Goal: Task Accomplishment & Management: Complete application form

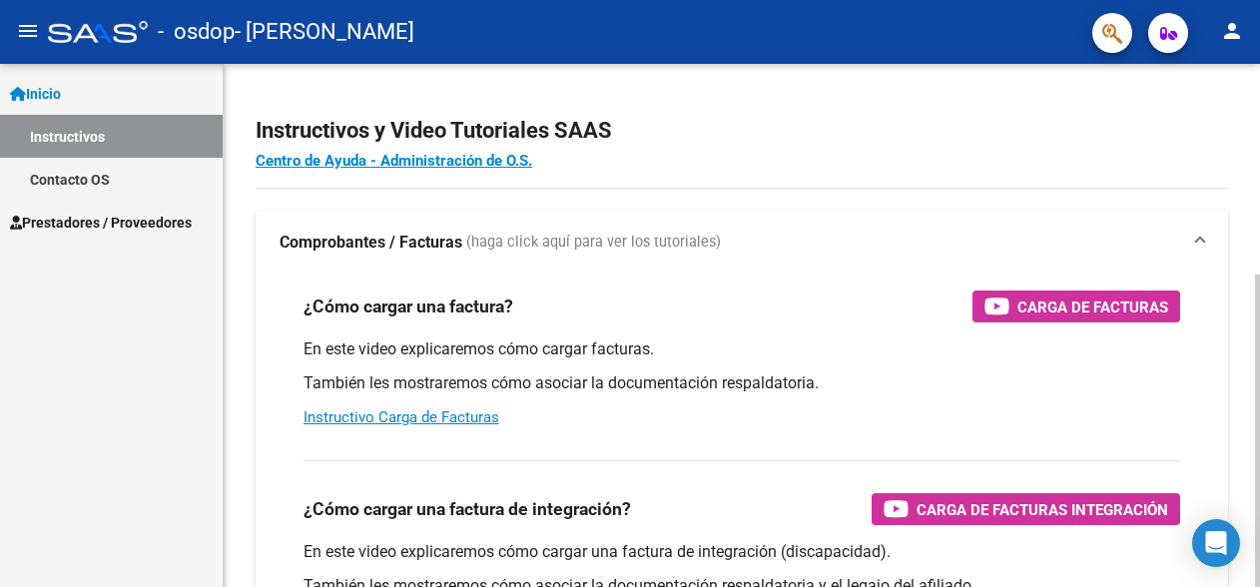
scroll to position [100, 0]
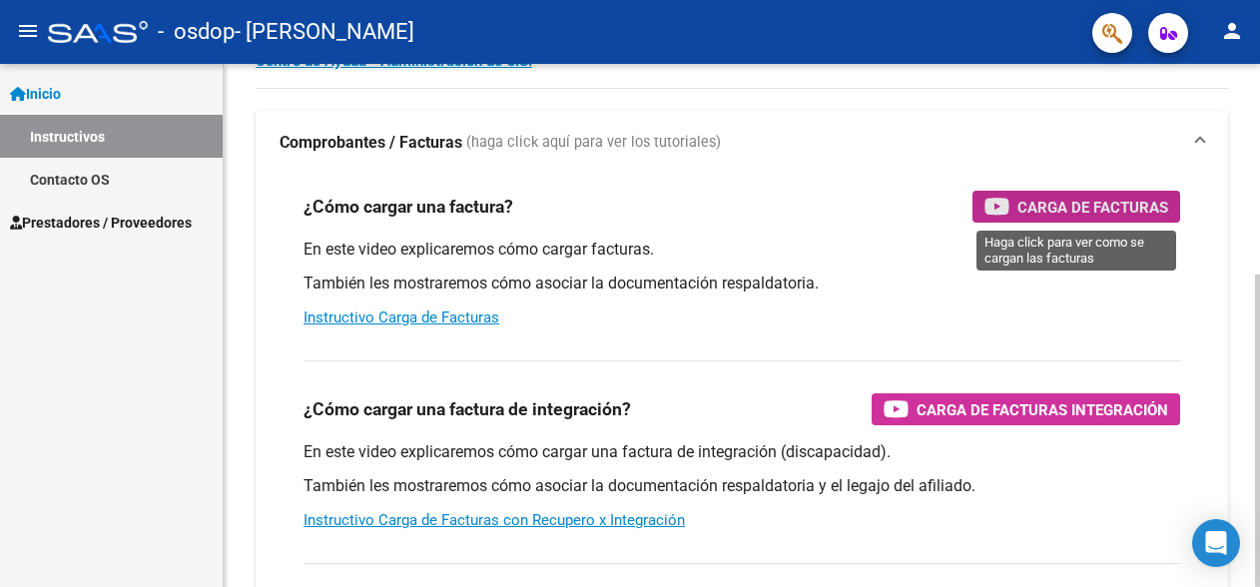
click at [1040, 203] on span "Carga de Facturas" at bounding box center [1092, 207] width 151 height 25
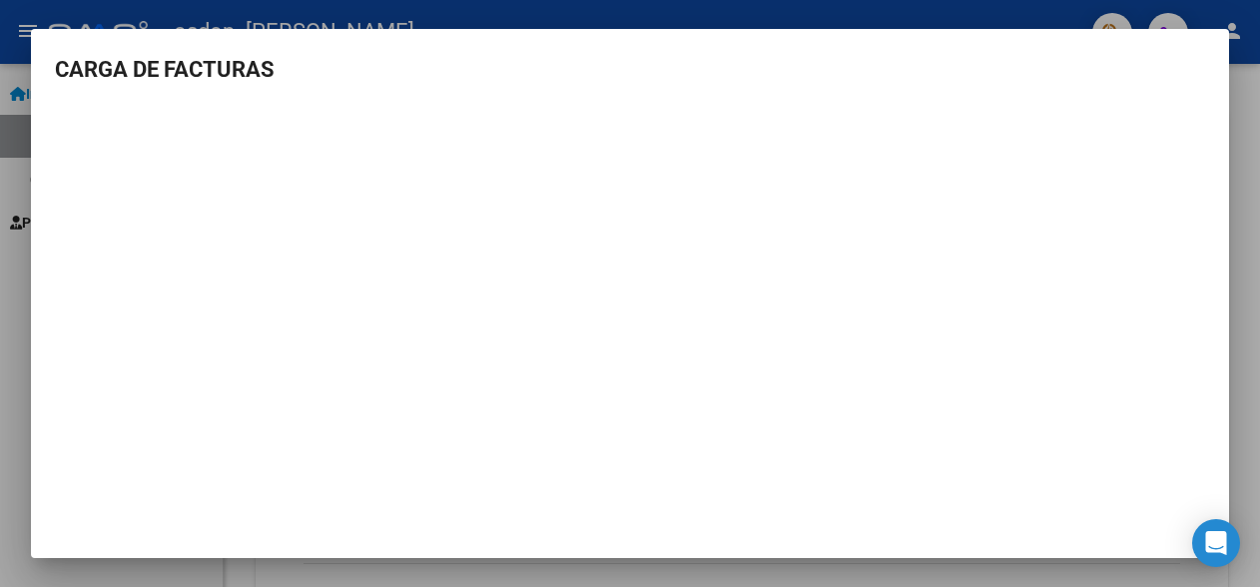
click at [1041, 10] on div at bounding box center [630, 293] width 1260 height 587
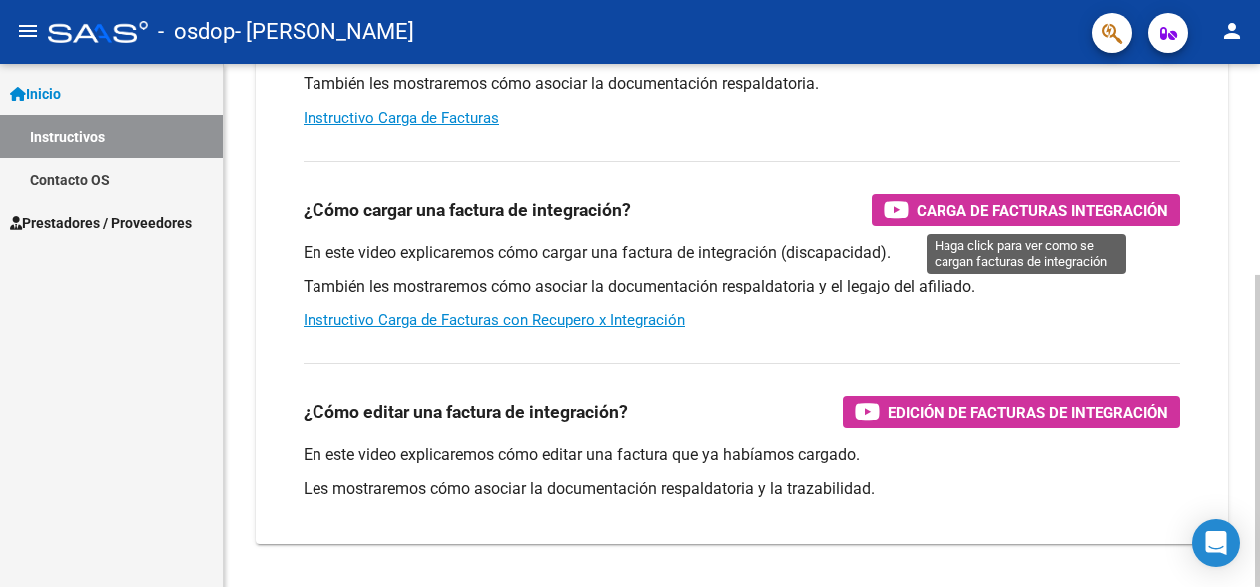
scroll to position [352, 0]
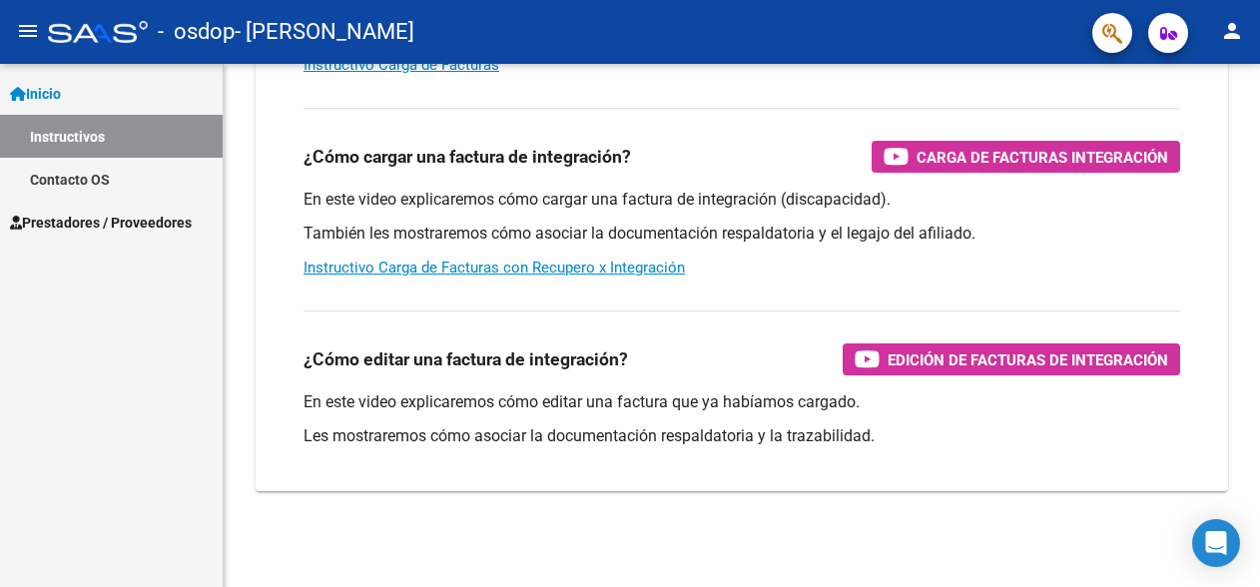
click at [179, 220] on span "Prestadores / Proveedores" at bounding box center [101, 223] width 182 height 22
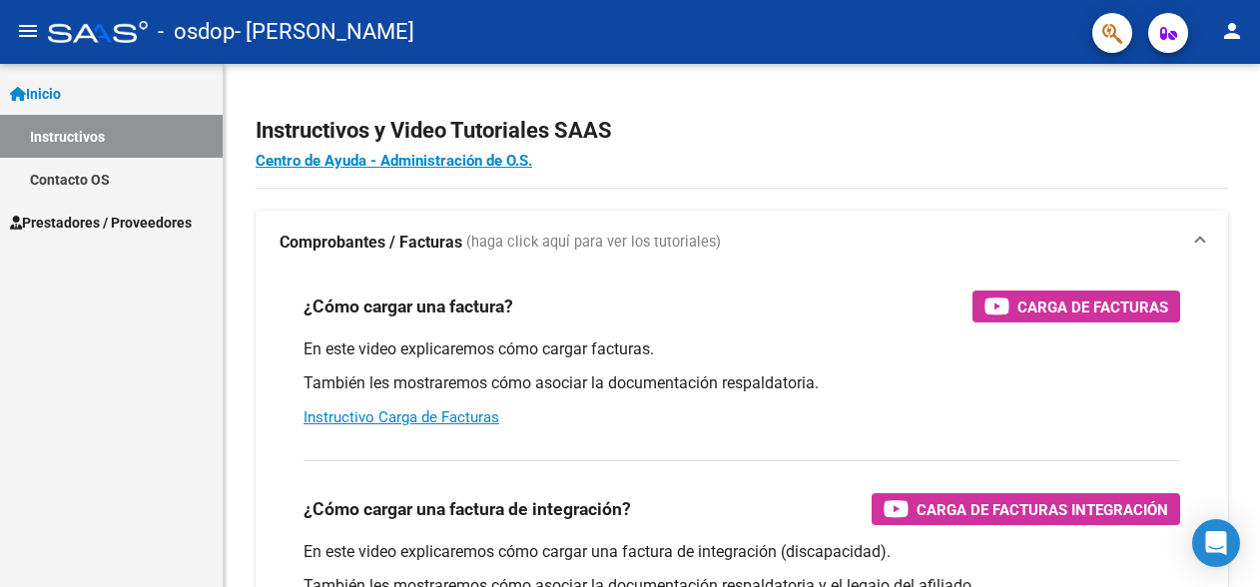
scroll to position [200, 0]
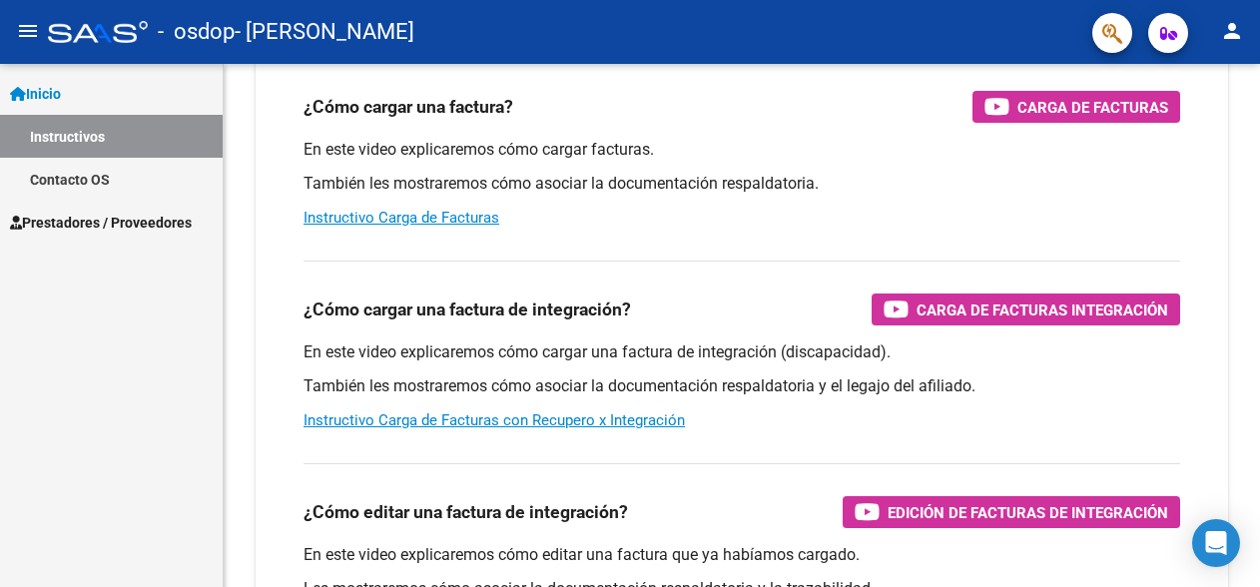
click at [105, 221] on span "Prestadores / Proveedores" at bounding box center [101, 223] width 182 height 22
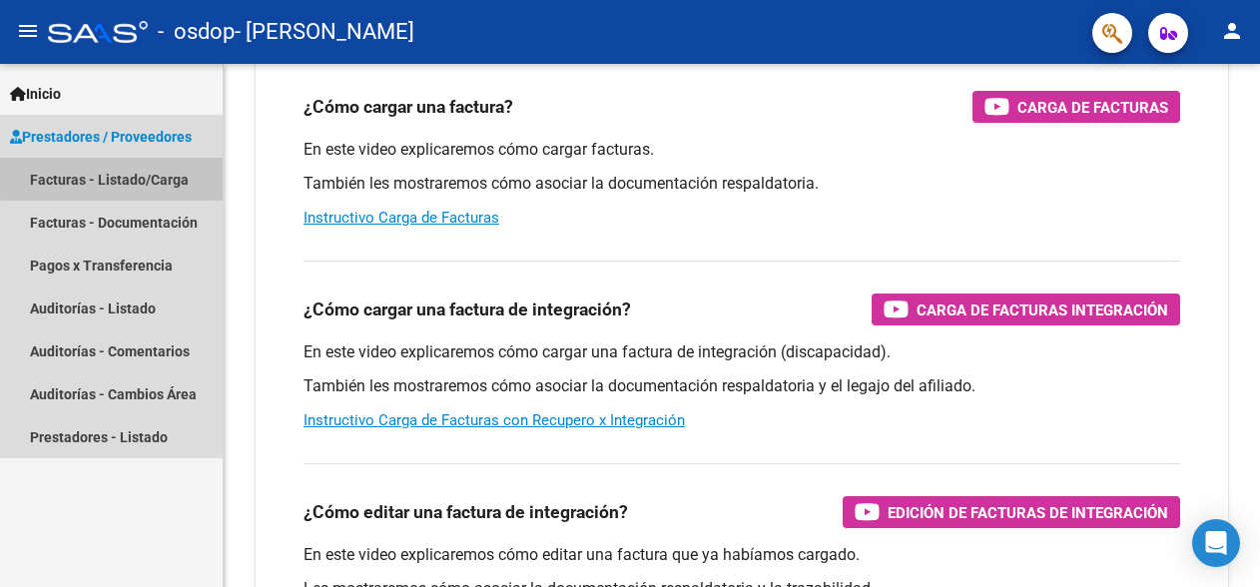
click at [119, 177] on link "Facturas - Listado/Carga" at bounding box center [111, 179] width 223 height 43
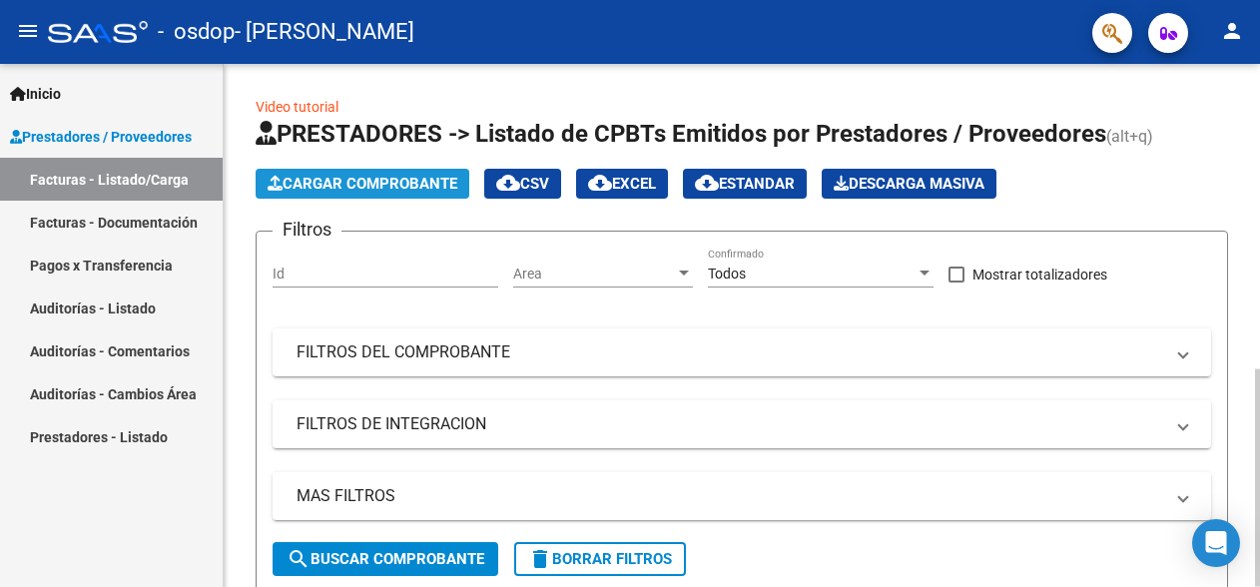
click at [444, 184] on span "Cargar Comprobante" at bounding box center [363, 184] width 190 height 18
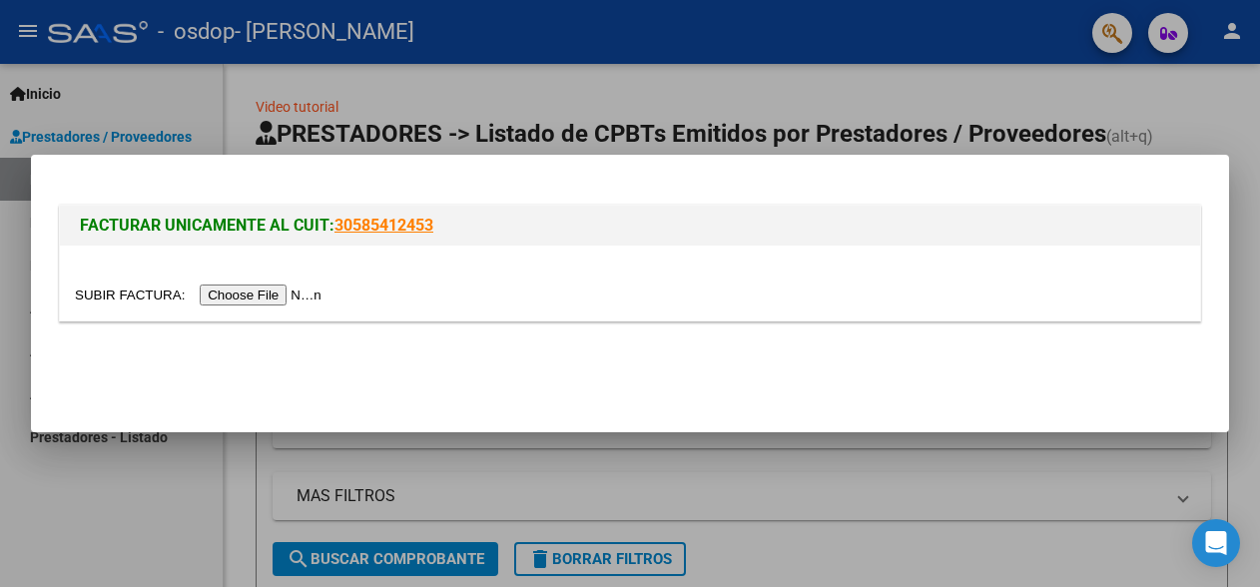
click at [316, 292] on input "file" at bounding box center [201, 295] width 253 height 21
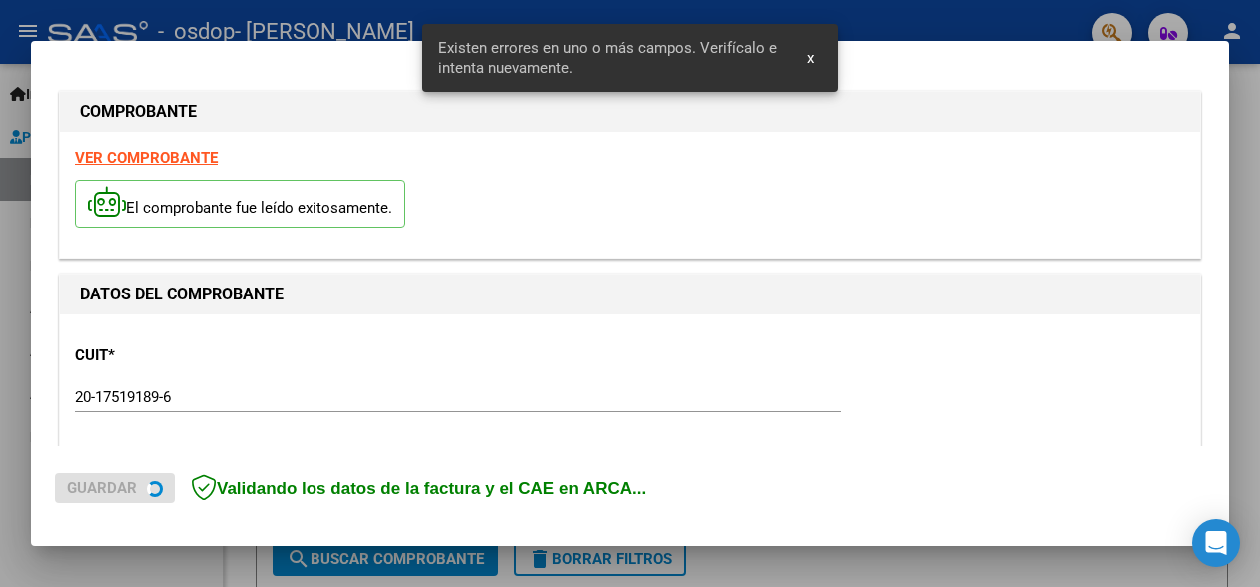
scroll to position [504, 0]
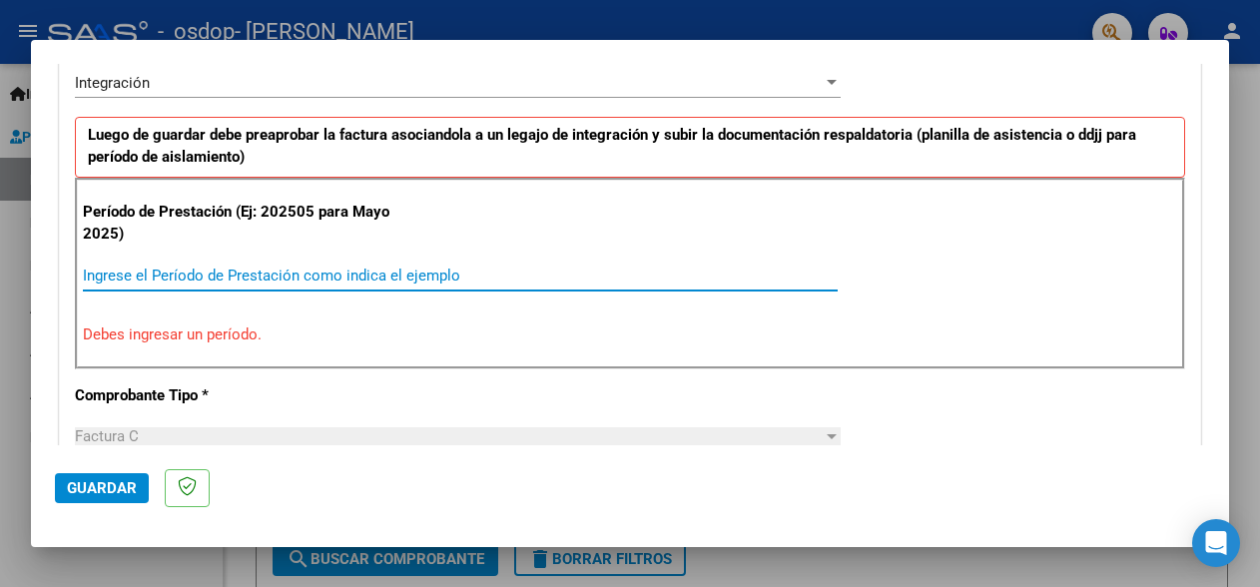
click at [538, 274] on input "Ingrese el Período de Prestación como indica el ejemplo" at bounding box center [460, 276] width 755 height 18
click at [252, 258] on div "Período de Prestación (Ej: 202505 para Mayo 2025) Ingrese el Período de Prestac…" at bounding box center [630, 274] width 1110 height 192
click at [248, 269] on input "Ingrese el Período de Prestación como indica el ejemplo" at bounding box center [460, 276] width 755 height 18
click at [280, 273] on input "Ingrese el Período de Prestación como indica el ejemplo" at bounding box center [460, 276] width 755 height 18
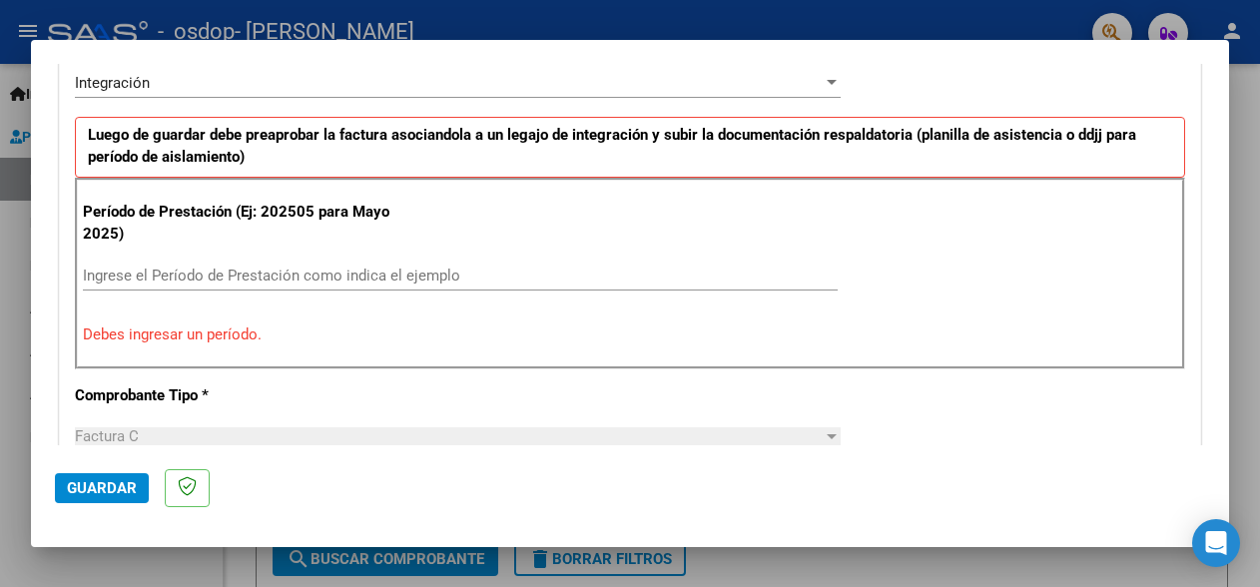
click at [346, 211] on p "Período de Prestación (Ej: 202505 para Mayo 2025)" at bounding box center [247, 223] width 329 height 45
click at [330, 240] on p "Período de Prestación (Ej: 202505 para Mayo 2025)" at bounding box center [247, 223] width 329 height 45
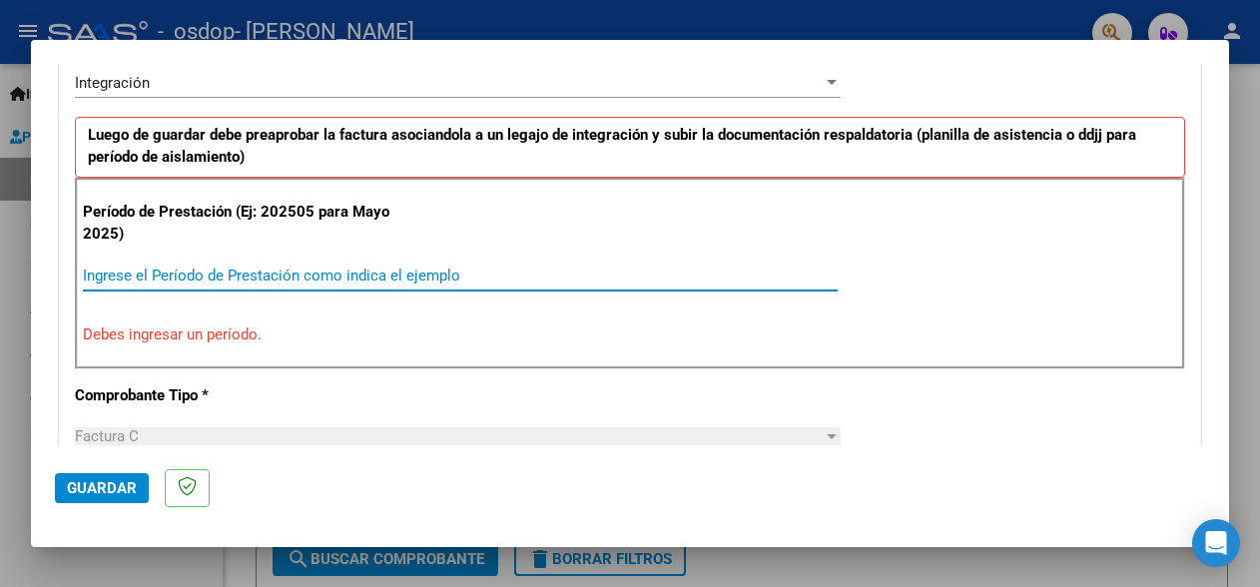
click at [373, 269] on input "Ingrese el Período de Prestación como indica el ejemplo" at bounding box center [460, 276] width 755 height 18
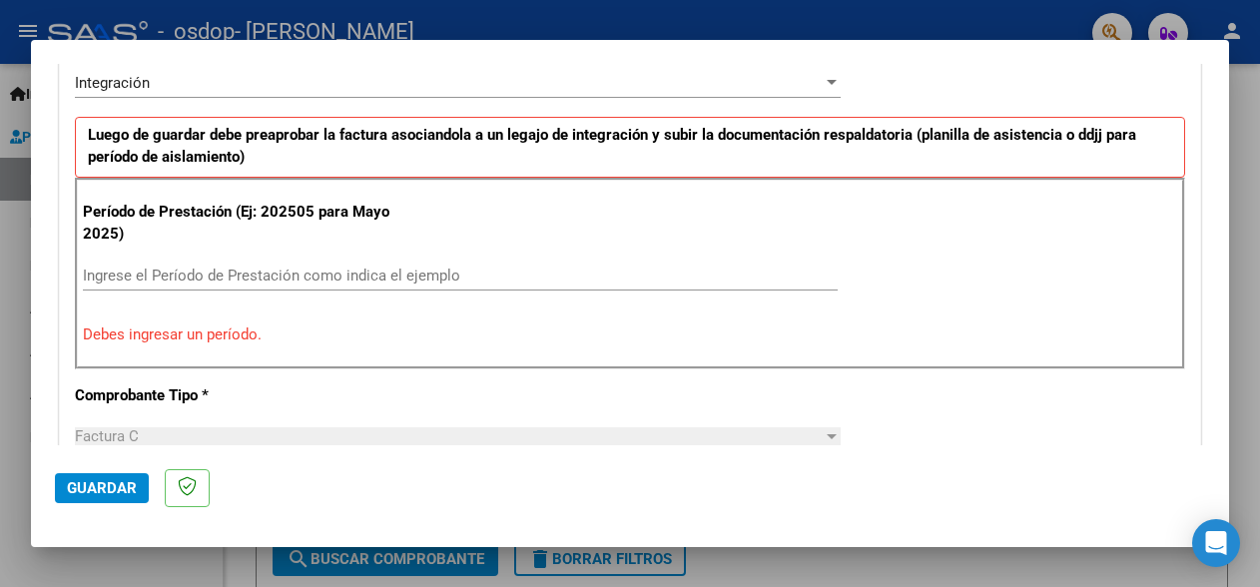
click at [233, 335] on p "Debes ingresar un período." at bounding box center [630, 335] width 1094 height 23
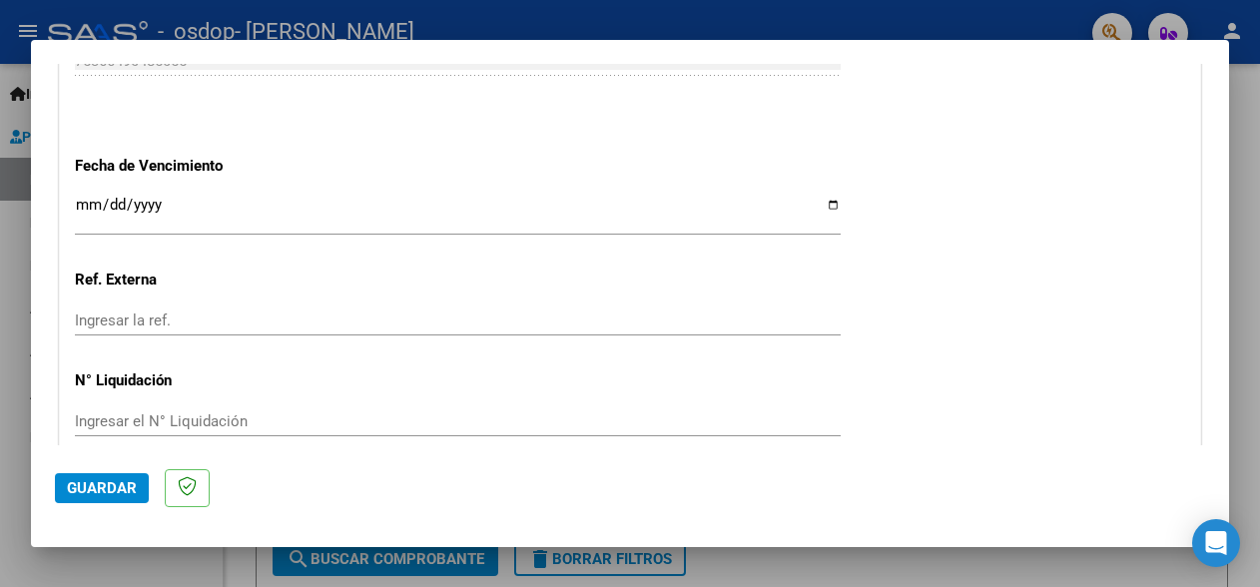
scroll to position [1464, 0]
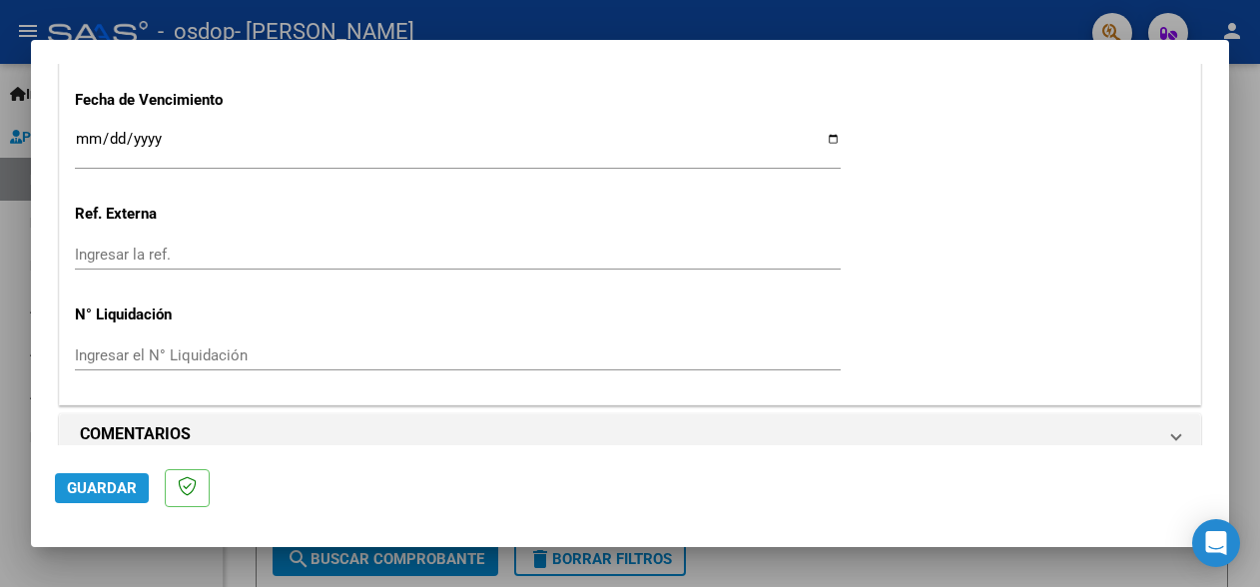
click at [130, 486] on span "Guardar" at bounding box center [102, 488] width 70 height 18
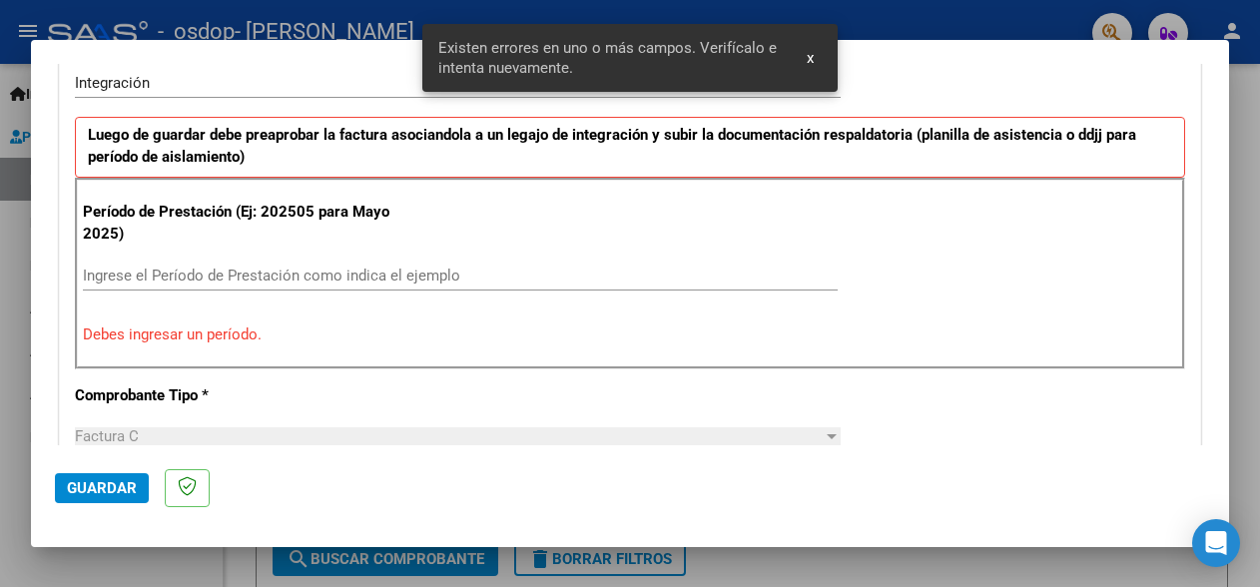
click at [811, 55] on span "x" at bounding box center [810, 58] width 7 height 18
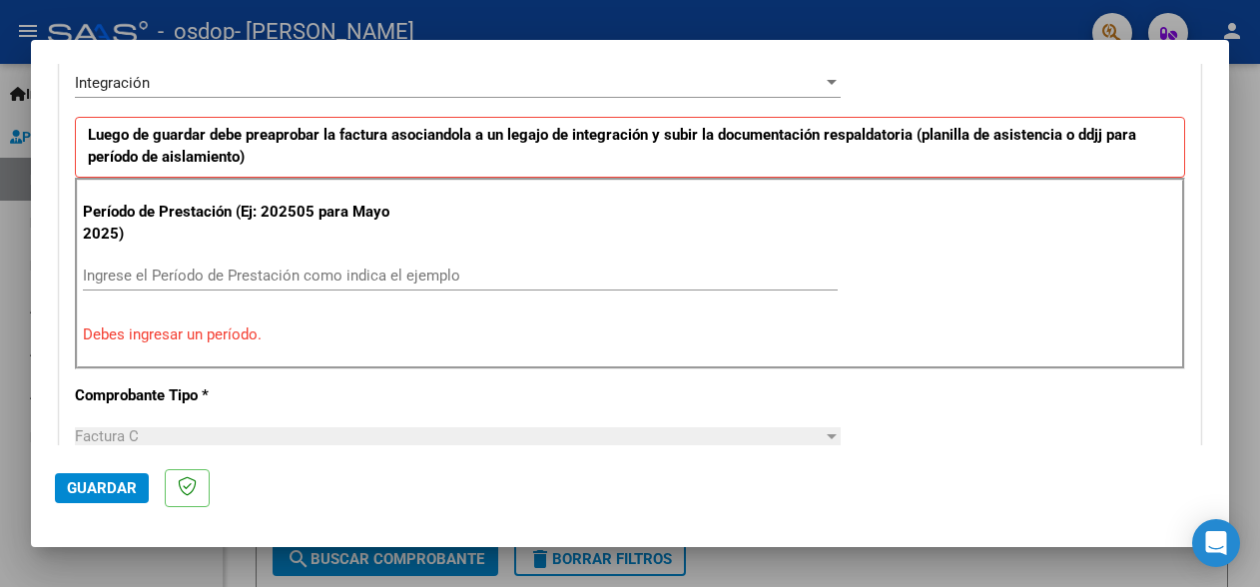
click at [612, 267] on input "Ingrese el Período de Prestación como indica el ejemplo" at bounding box center [460, 276] width 755 height 18
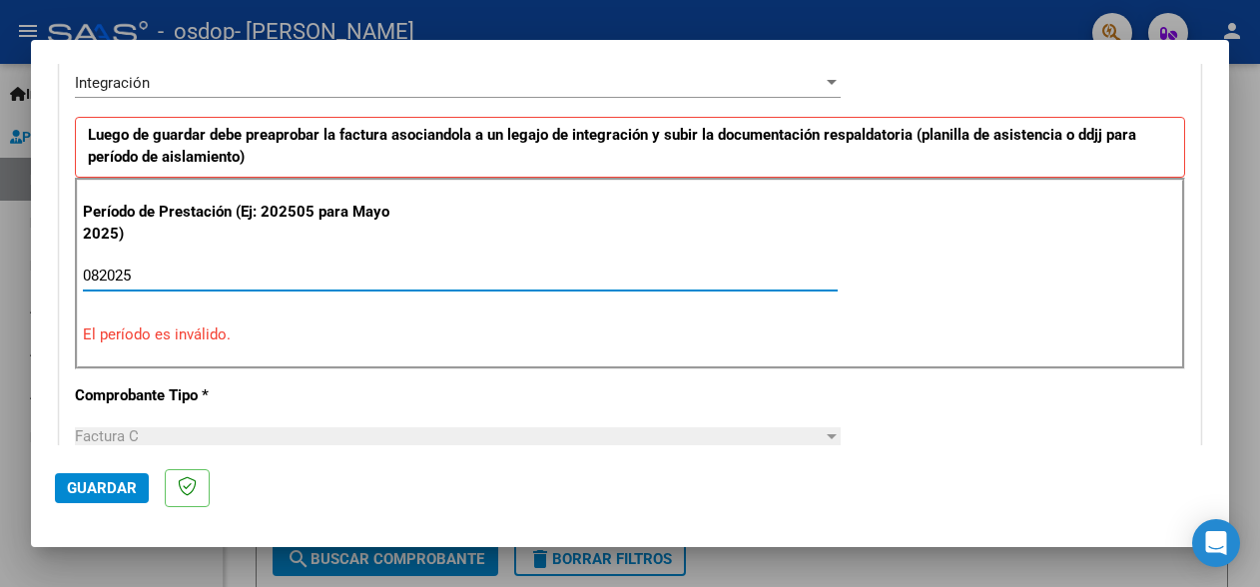
scroll to position [604, 0]
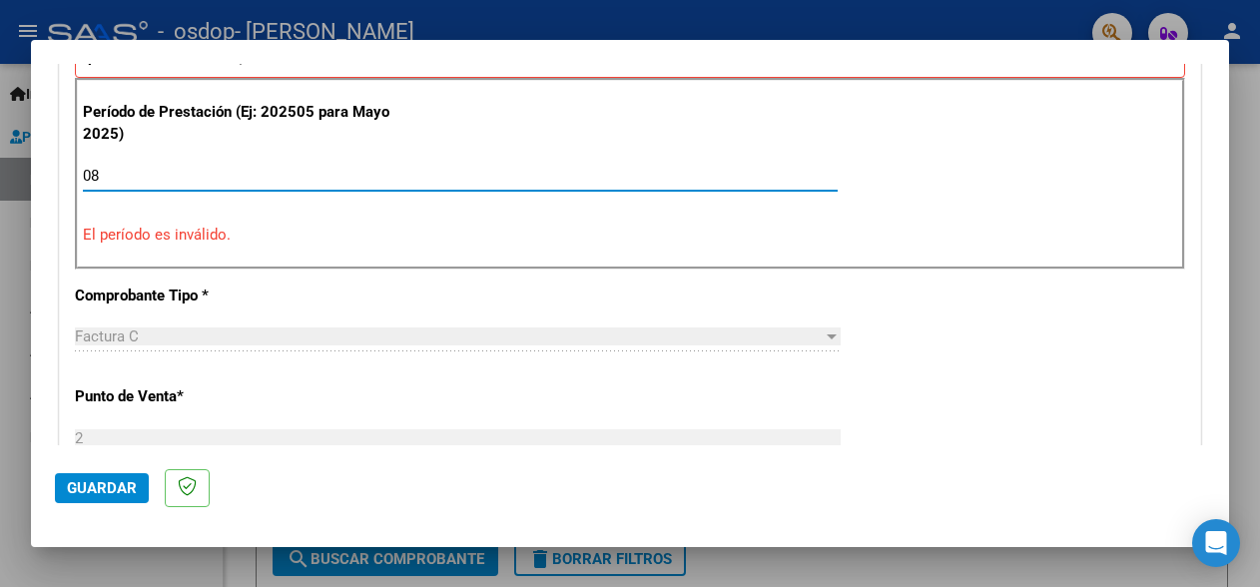
type input "0"
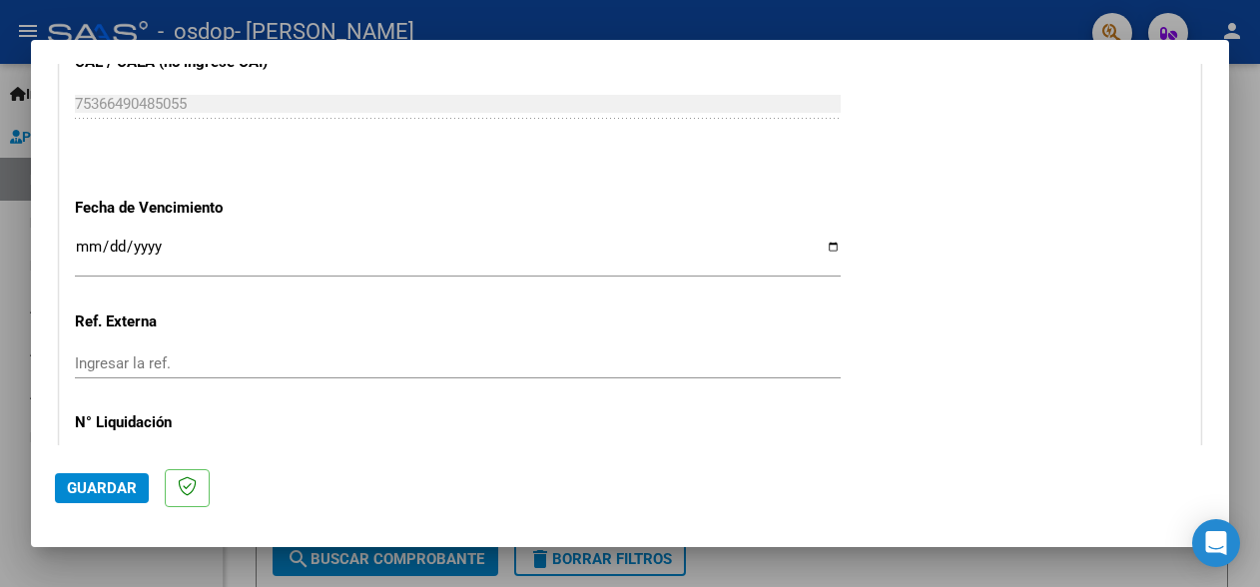
scroll to position [1412, 0]
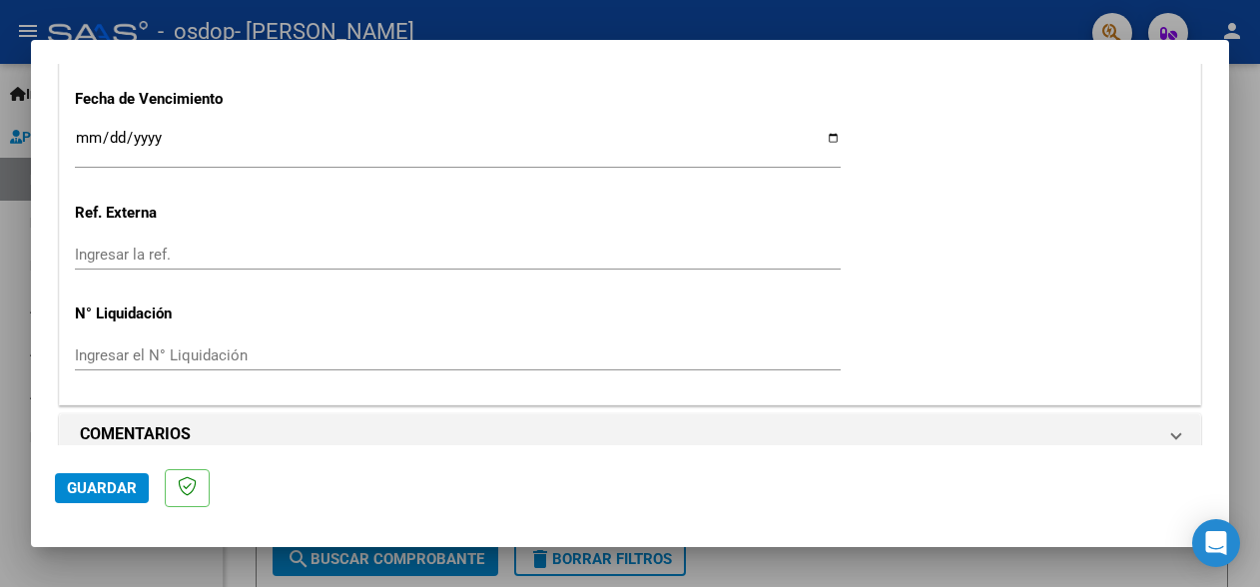
type input "202508"
click at [76, 489] on span "Guardar" at bounding box center [102, 488] width 70 height 18
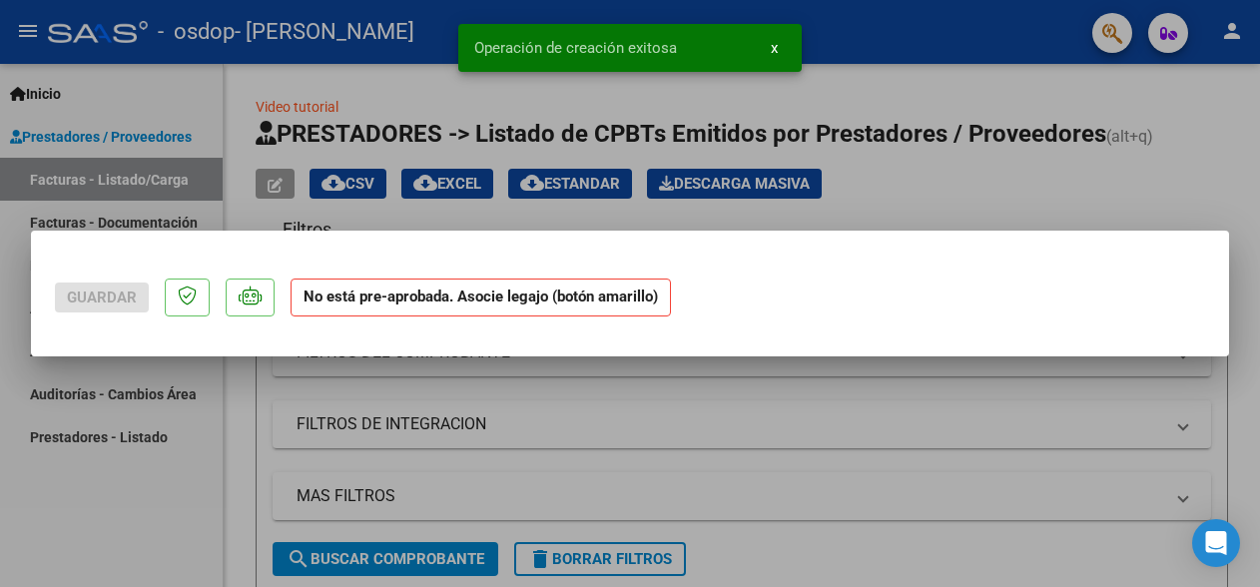
scroll to position [0, 0]
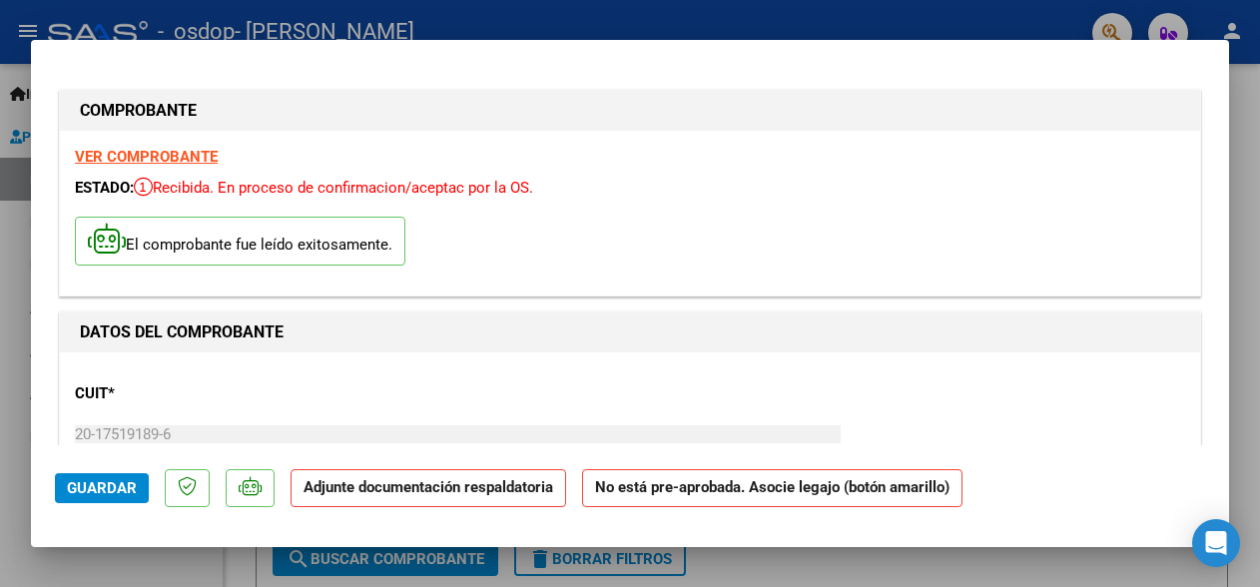
click at [432, 490] on strong "Adjunte documentación respaldatoria" at bounding box center [429, 487] width 250 height 18
click at [358, 487] on strong "Adjunte documentación respaldatoria" at bounding box center [429, 487] width 250 height 18
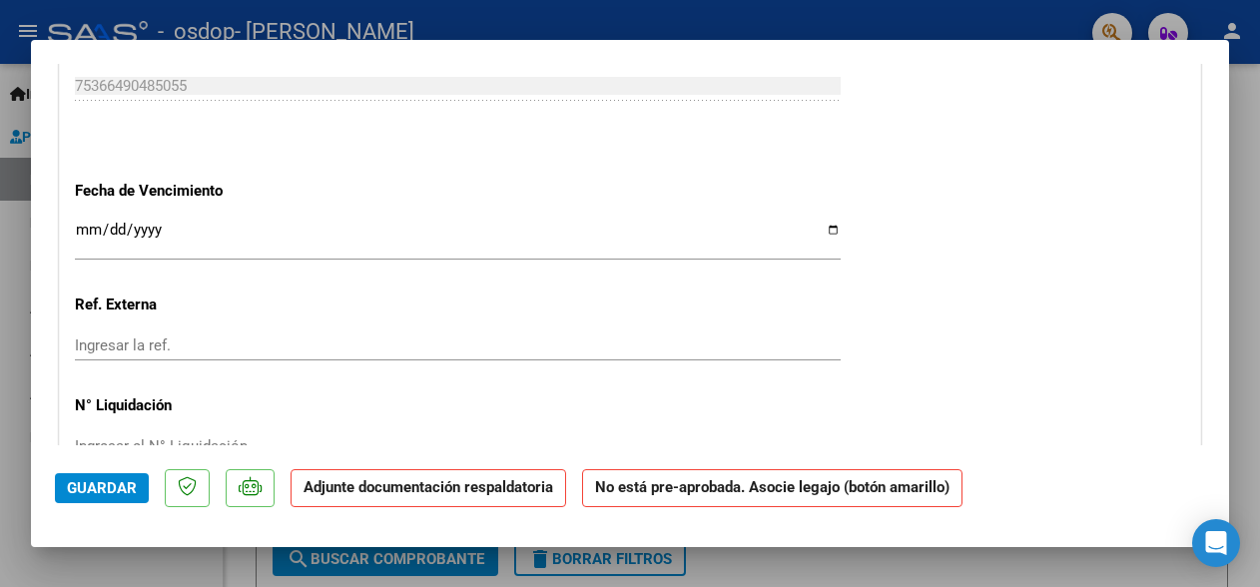
scroll to position [1797, 0]
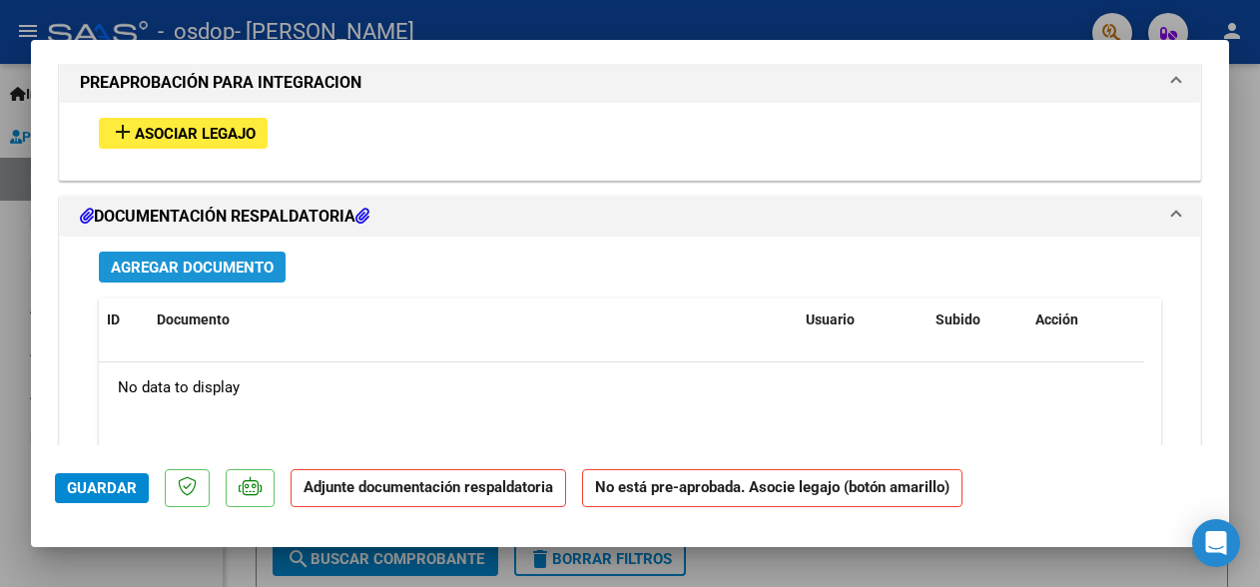
click at [256, 259] on span "Agregar Documento" at bounding box center [192, 268] width 163 height 18
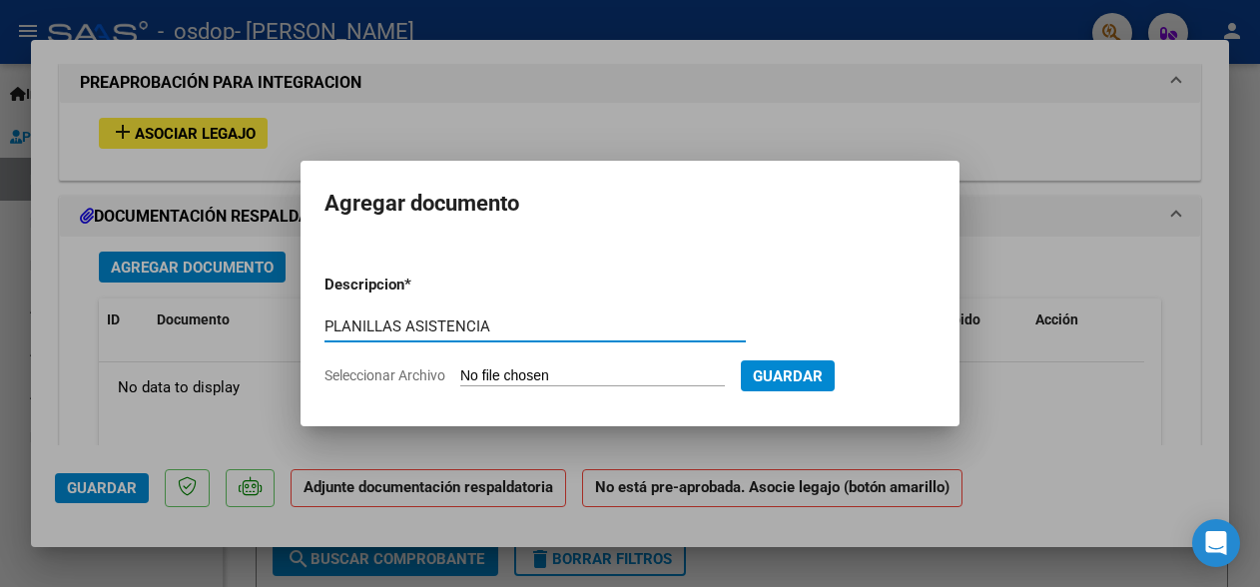
type input "PLANILLAS ASISTENCIA"
click at [575, 372] on input "Seleccionar Archivo" at bounding box center [592, 376] width 265 height 19
type input "C:\fakepath\PLANILLA LUCIO TRANSPORTE AGOSTO.pdf"
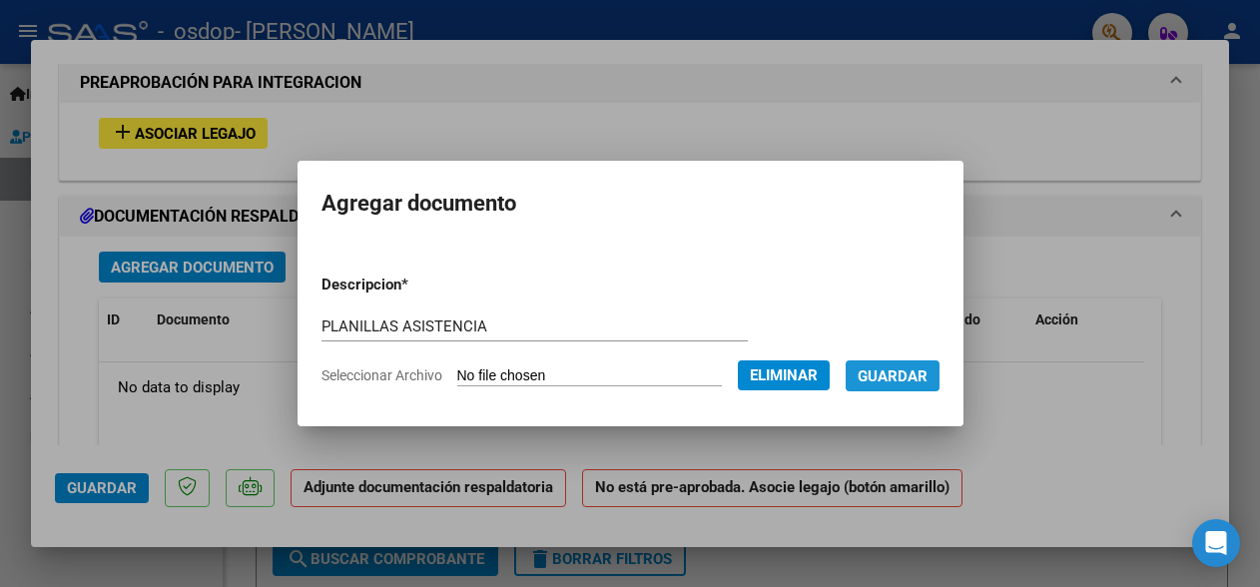
click at [880, 377] on span "Guardar" at bounding box center [893, 376] width 70 height 18
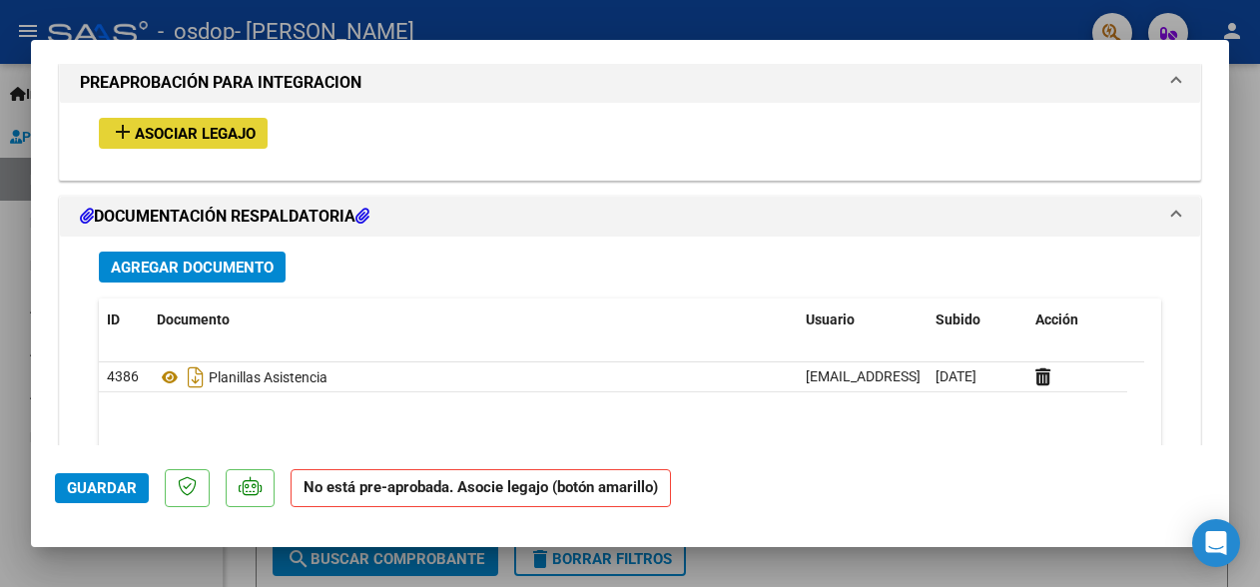
click at [255, 125] on span "Asociar Legajo" at bounding box center [195, 134] width 121 height 18
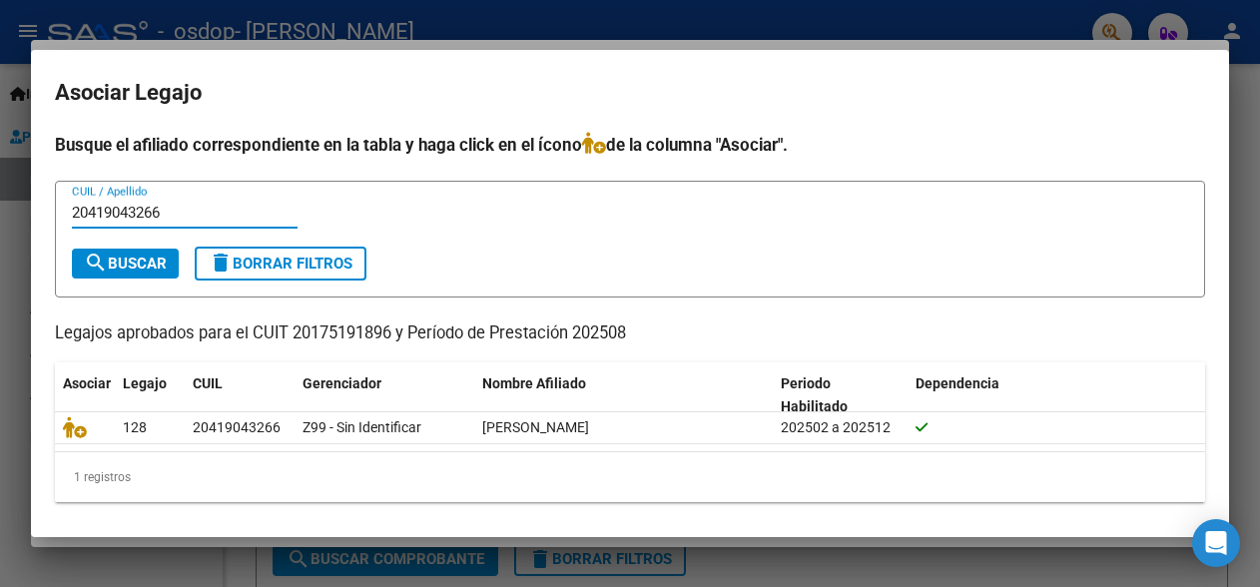
scroll to position [5, 0]
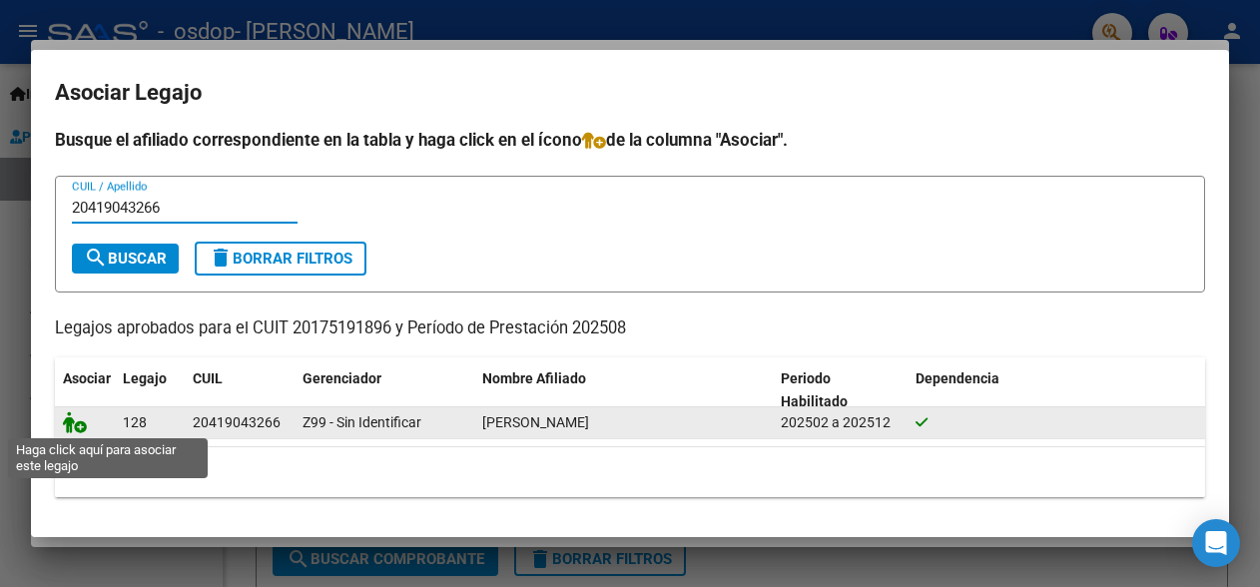
type input "20419043266"
click at [66, 416] on icon at bounding box center [75, 422] width 24 height 22
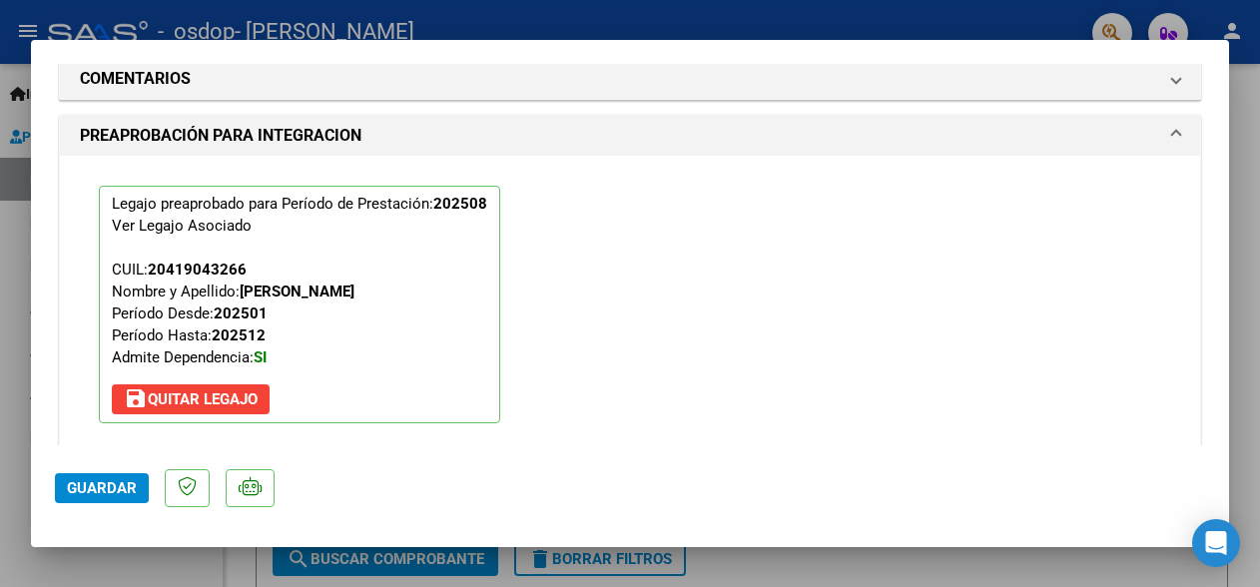
scroll to position [1849, 0]
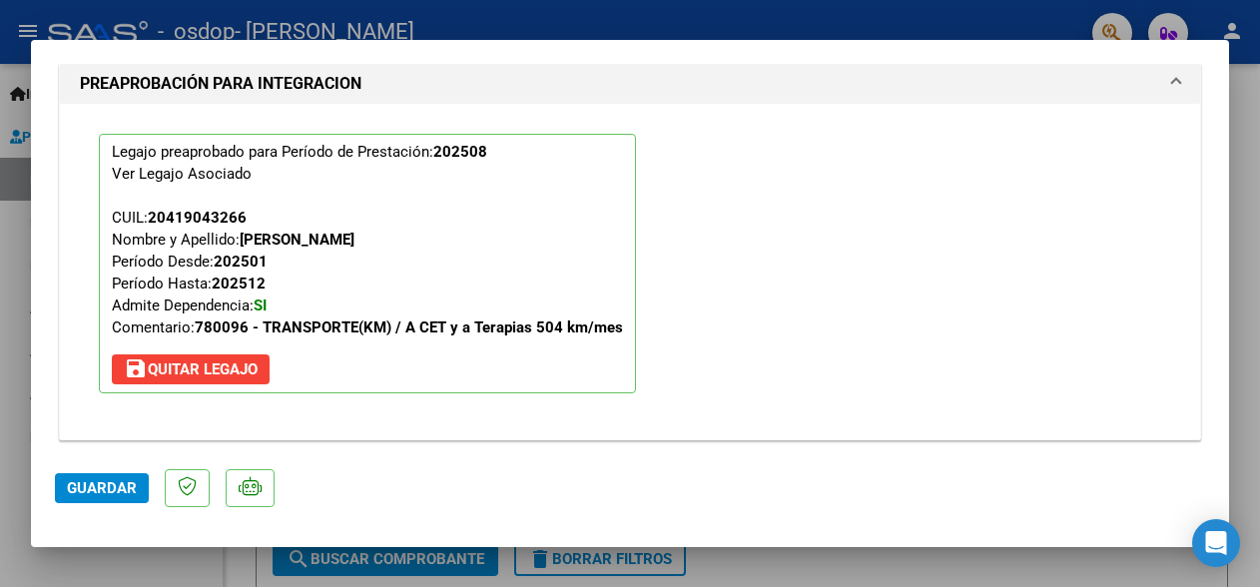
click at [746, 305] on div "Legajo preaprobado para Período de Prestación: 202508 Ver Legajo Asociado CUIL:…" at bounding box center [630, 264] width 1092 height 320
click at [72, 478] on button "Guardar" at bounding box center [102, 488] width 94 height 30
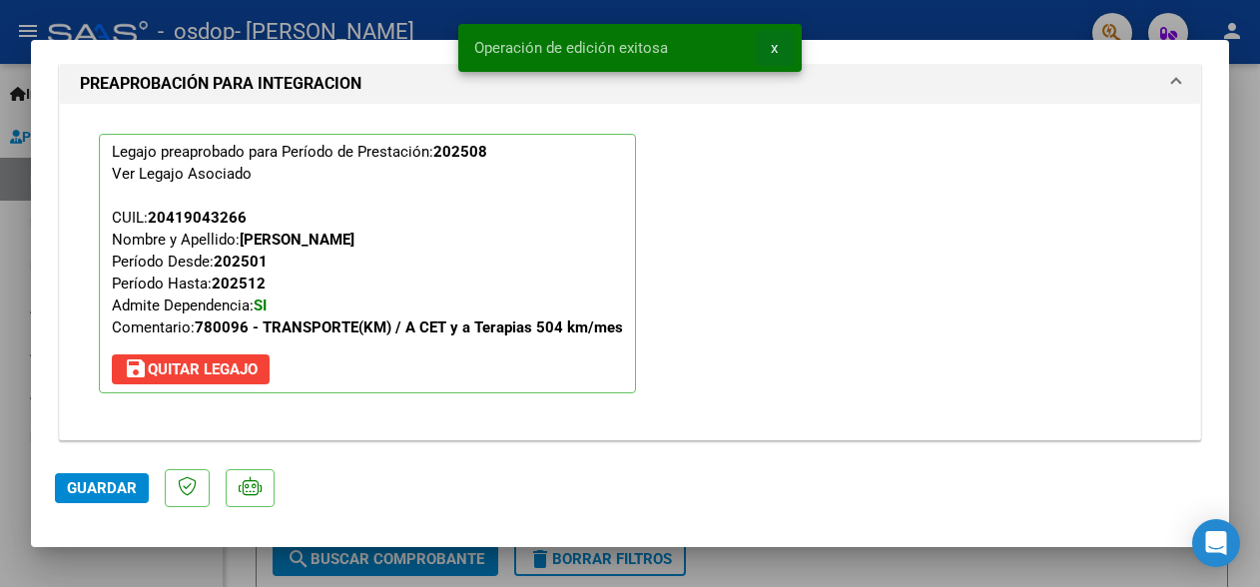
click at [769, 43] on button "x" at bounding box center [774, 48] width 39 height 36
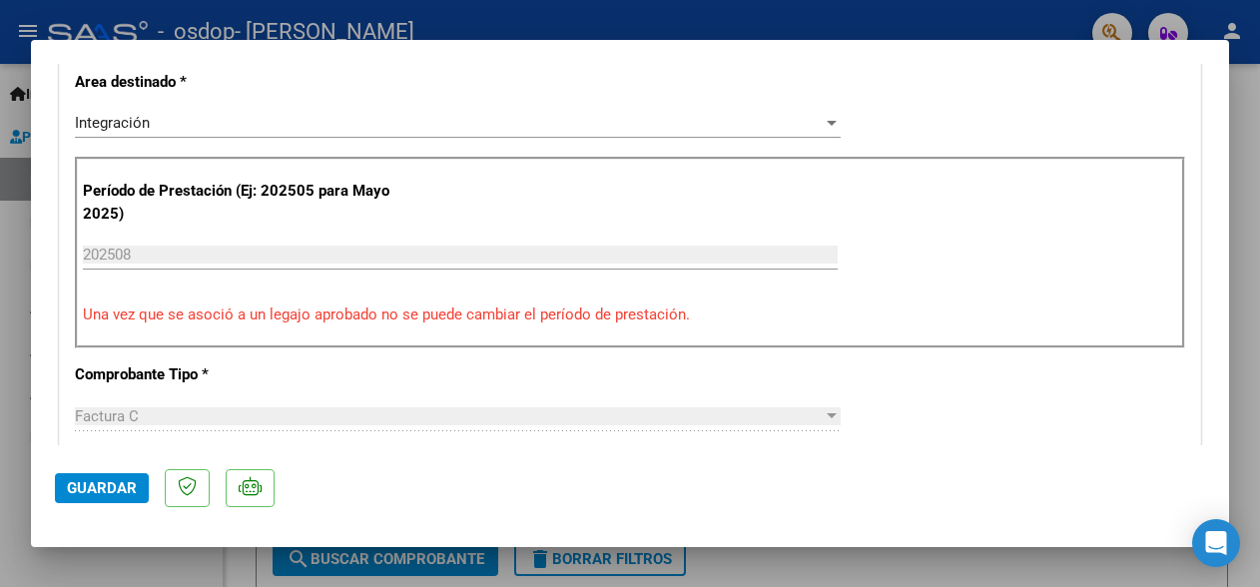
scroll to position [0, 0]
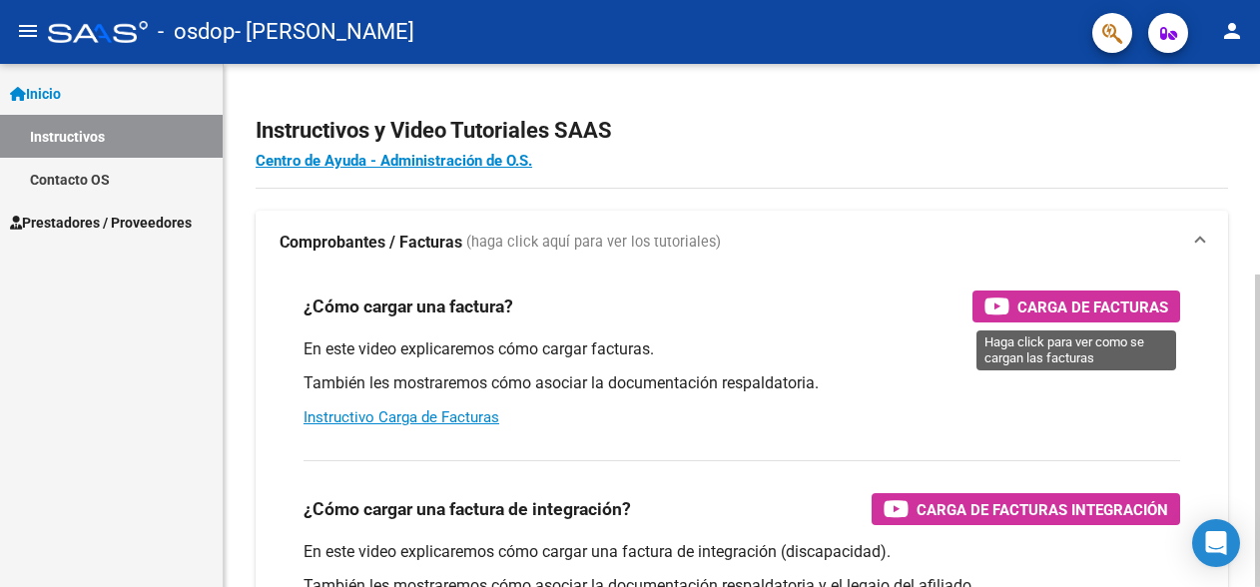
click at [1059, 310] on span "Carga de Facturas" at bounding box center [1092, 307] width 151 height 25
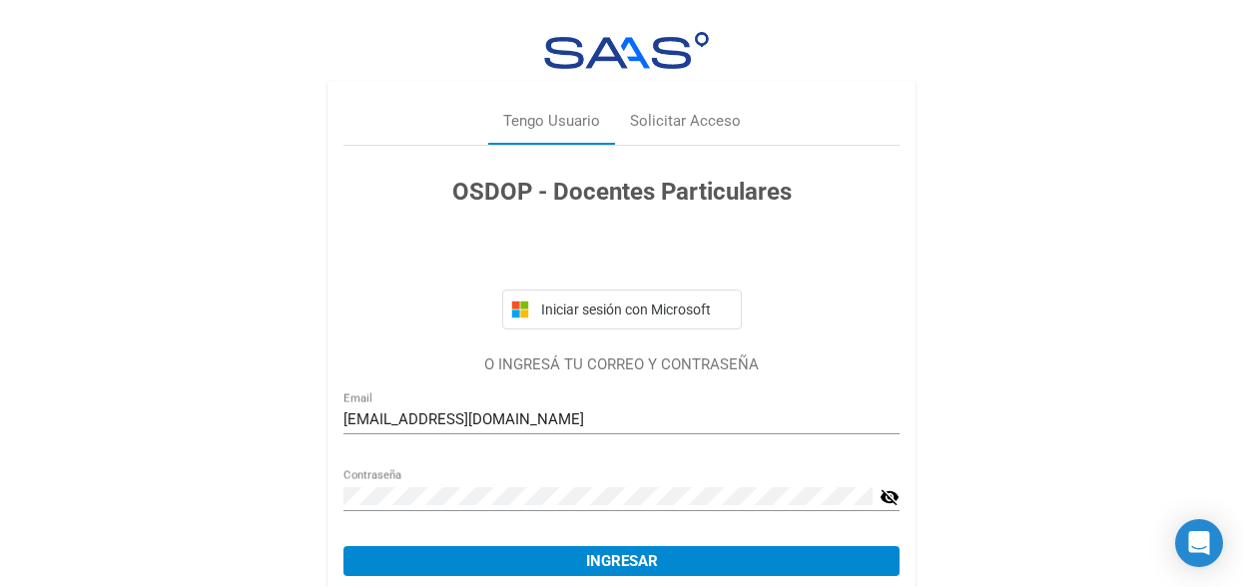
scroll to position [81, 0]
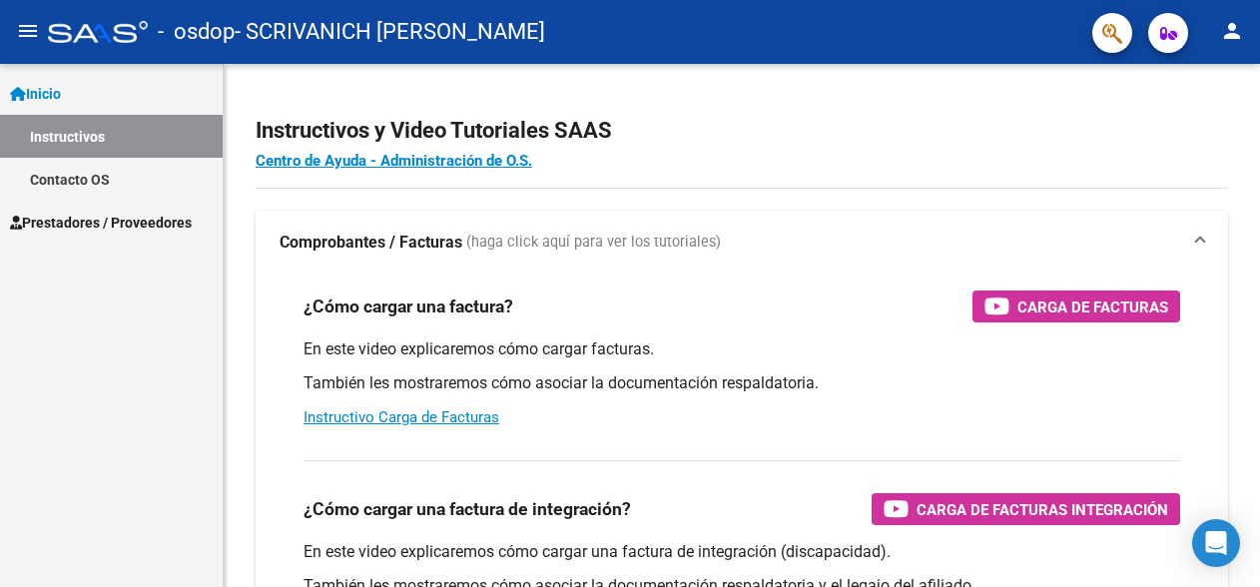
click at [106, 224] on span "Prestadores / Proveedores" at bounding box center [101, 223] width 182 height 22
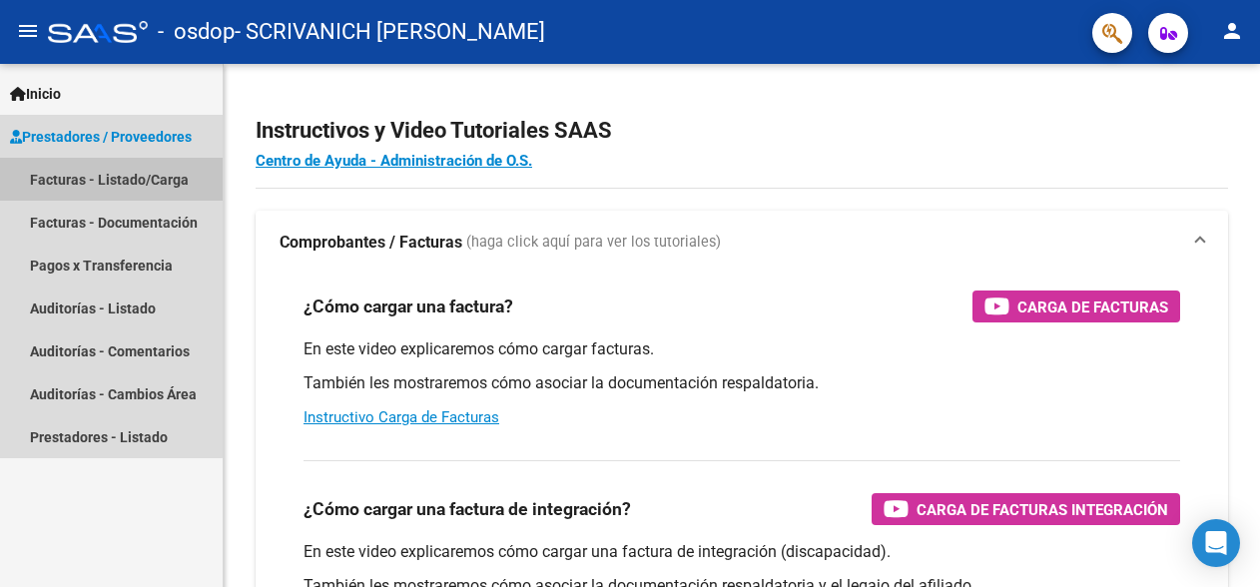
click at [97, 180] on link "Facturas - Listado/Carga" at bounding box center [111, 179] width 223 height 43
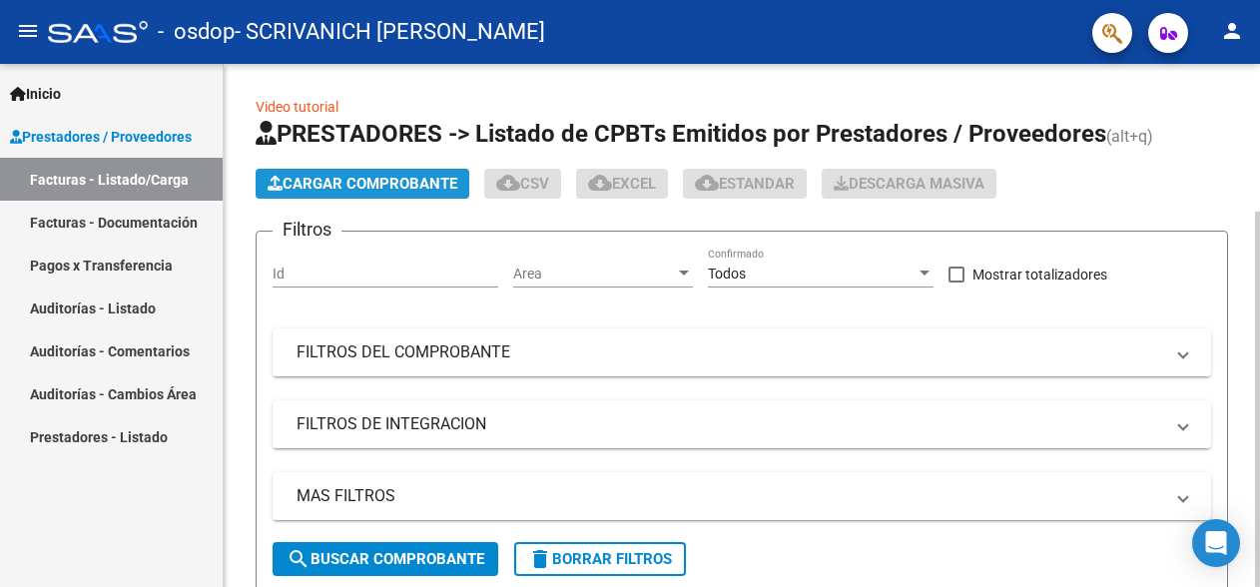
click at [358, 187] on span "Cargar Comprobante" at bounding box center [363, 184] width 190 height 18
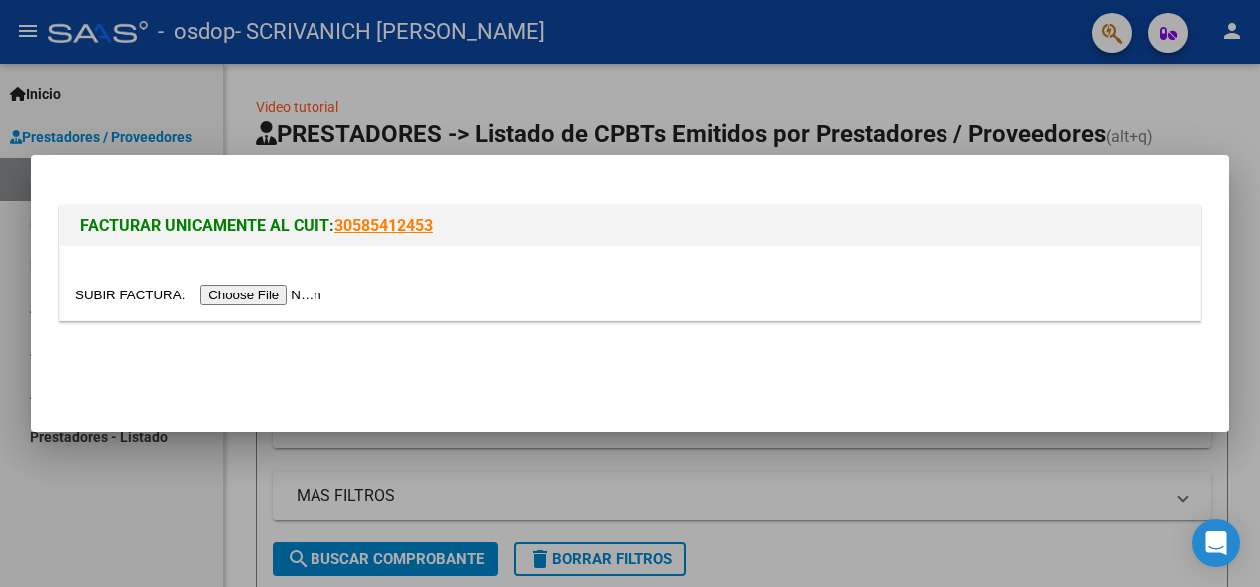
click at [242, 297] on input "file" at bounding box center [201, 295] width 253 height 21
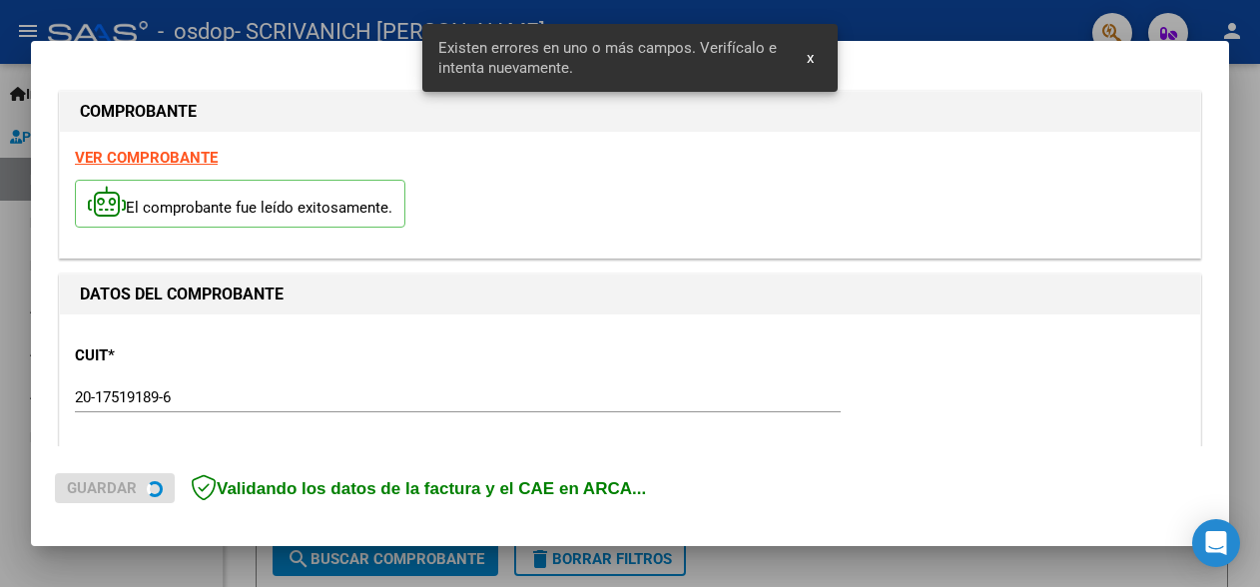
scroll to position [504, 0]
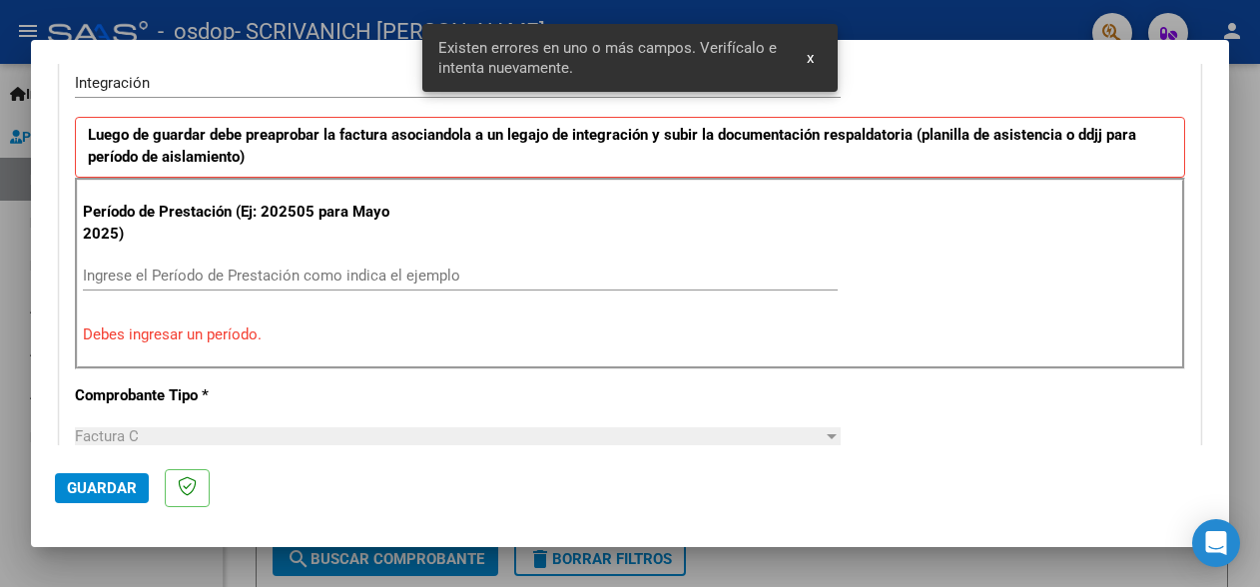
click at [277, 273] on input "Ingrese el Período de Prestación como indica el ejemplo" at bounding box center [460, 276] width 755 height 18
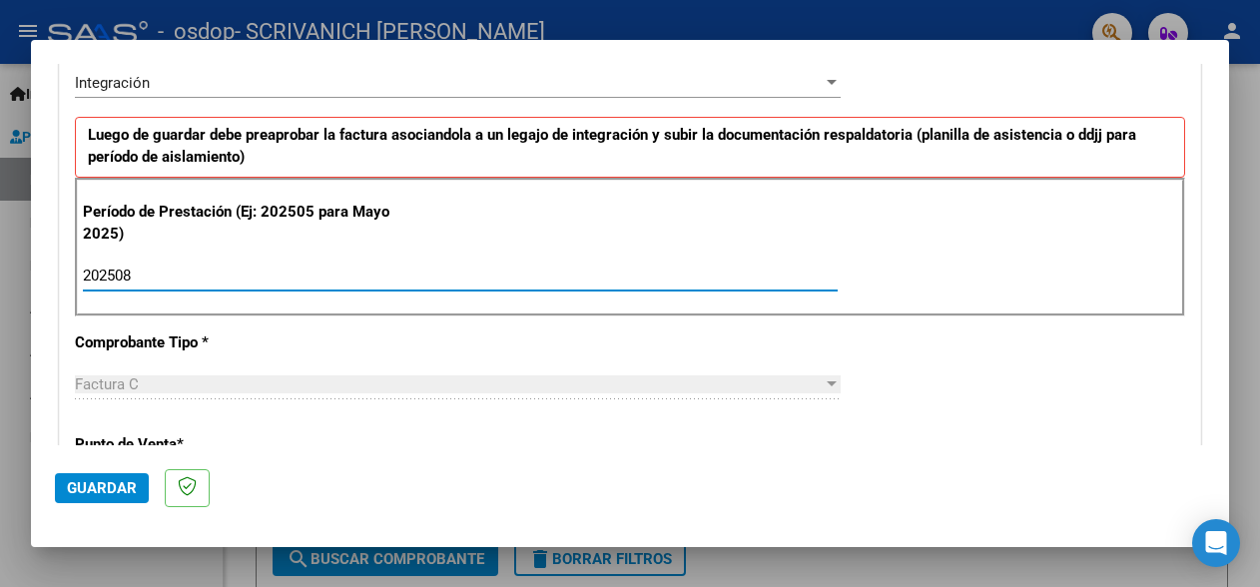
type input "202508"
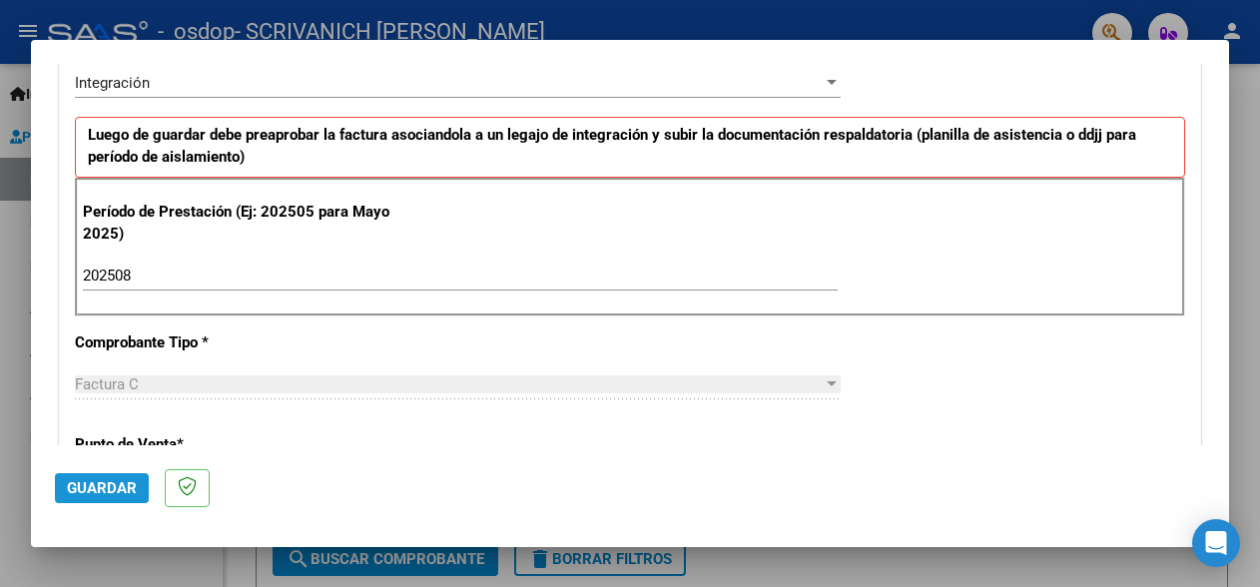
click at [121, 483] on span "Guardar" at bounding box center [102, 488] width 70 height 18
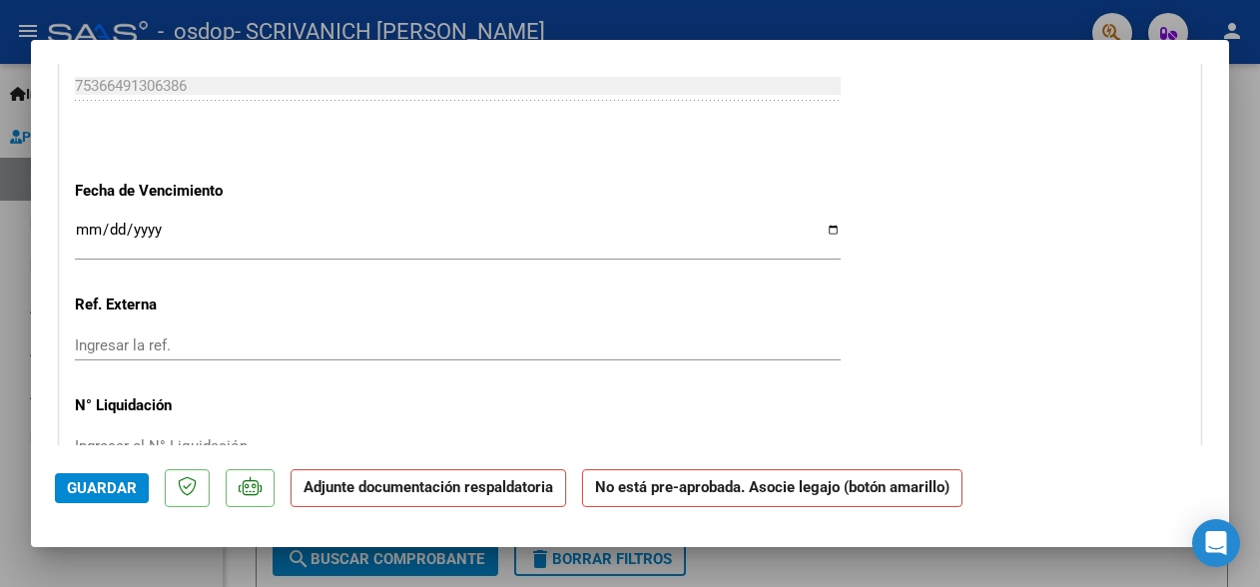
scroll to position [1797, 0]
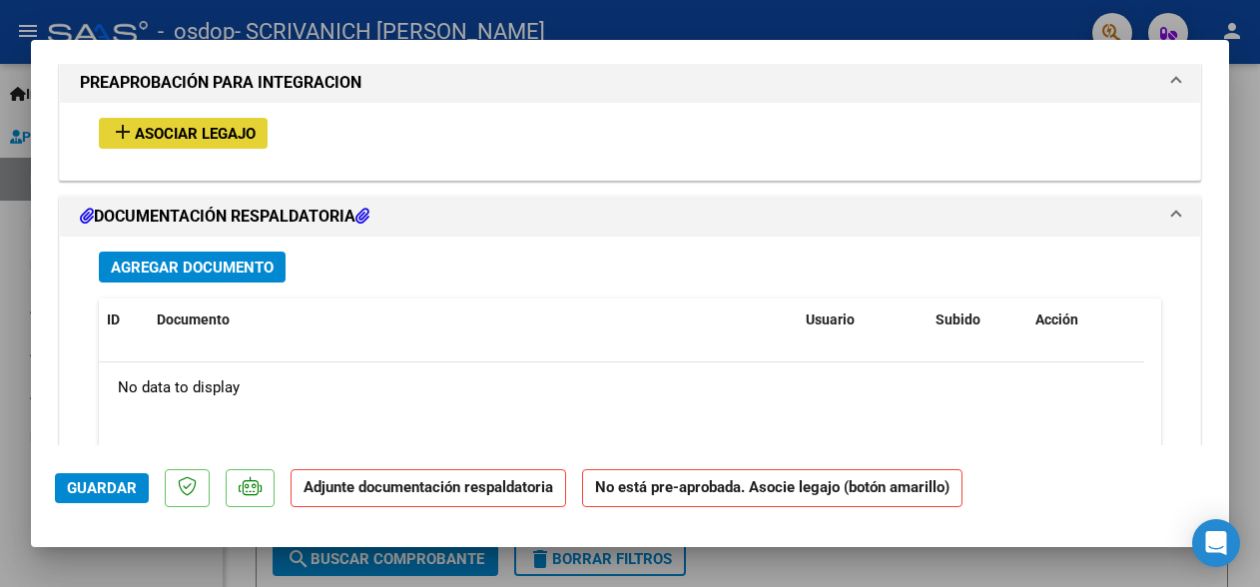
click at [176, 125] on span "Asociar Legajo" at bounding box center [195, 134] width 121 height 18
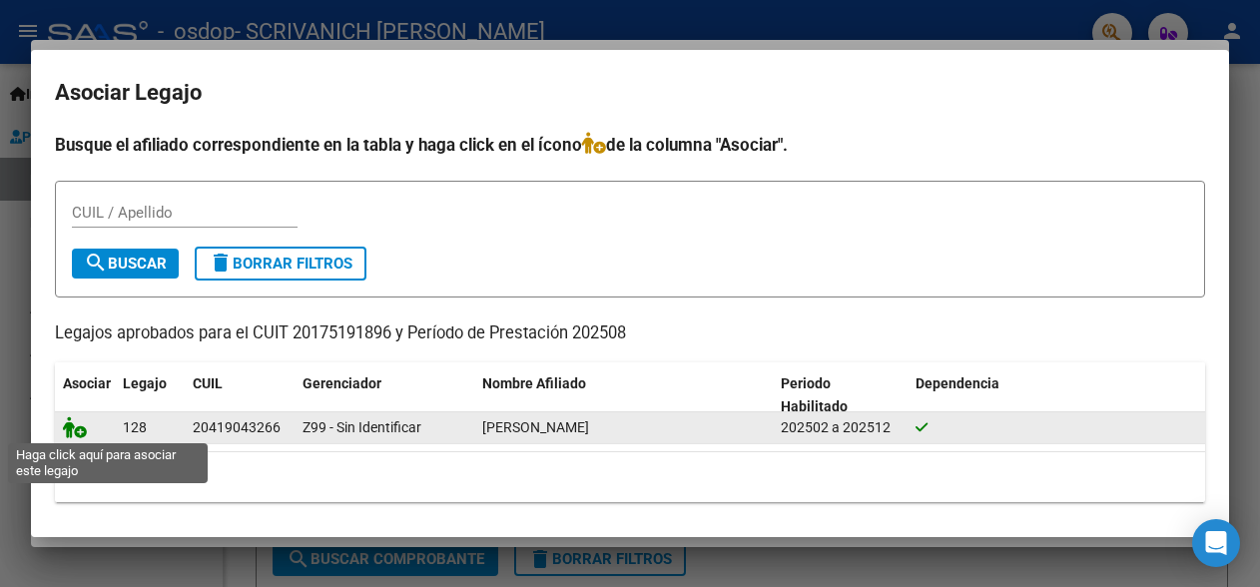
click at [73, 426] on icon at bounding box center [75, 427] width 24 height 22
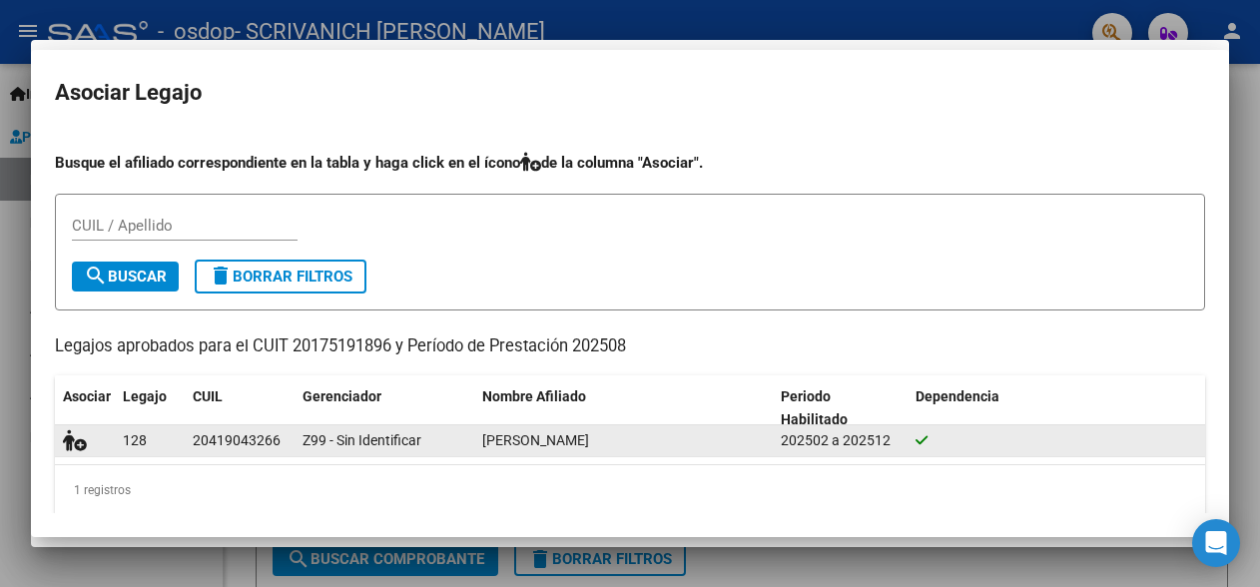
scroll to position [1849, 0]
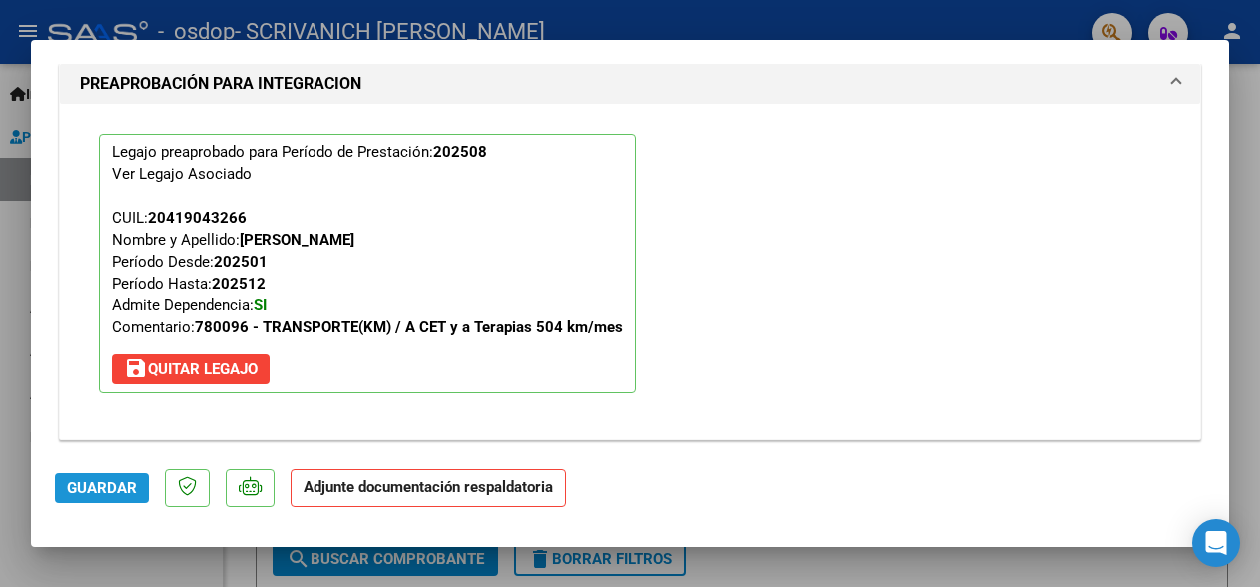
click at [88, 485] on span "Guardar" at bounding box center [102, 488] width 70 height 18
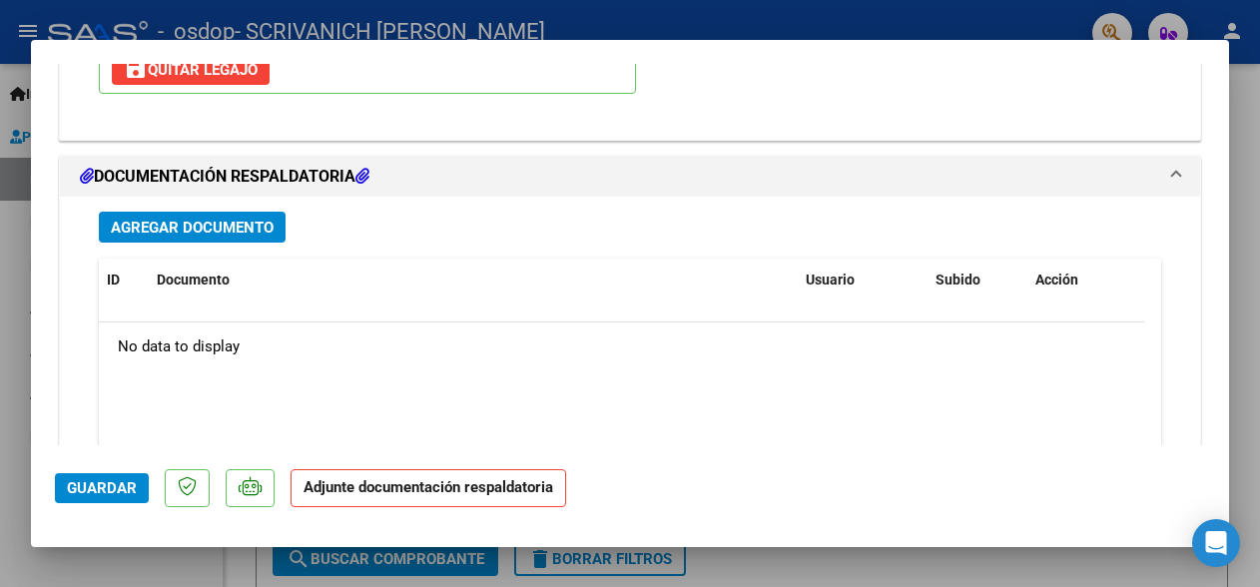
click at [238, 219] on span "Agregar Documento" at bounding box center [192, 228] width 163 height 18
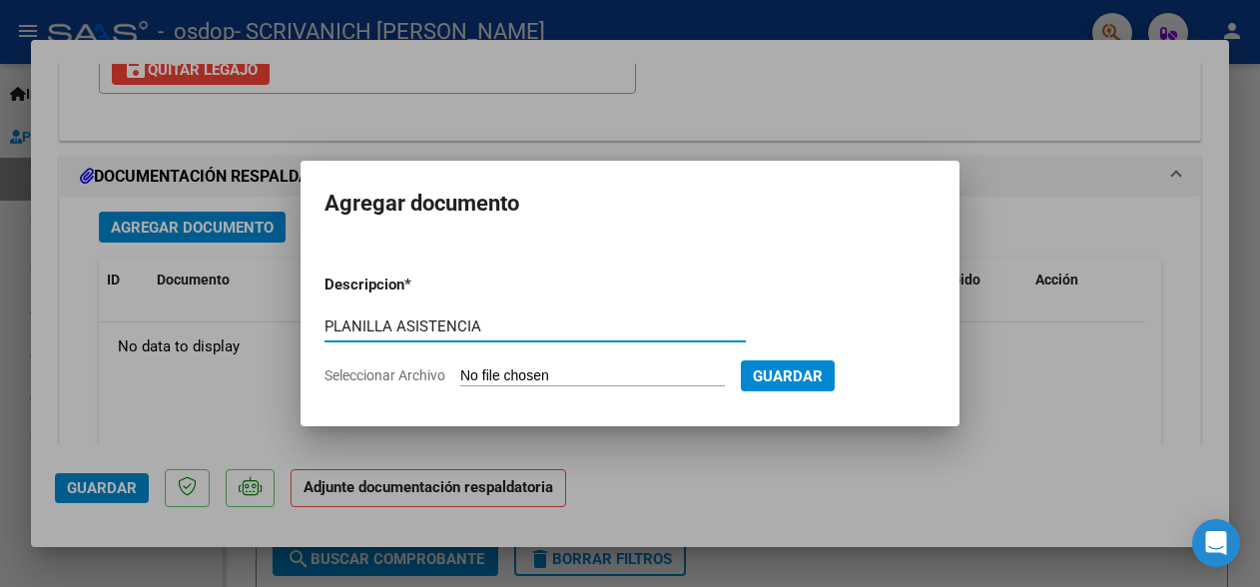
type input "PLANILLA ASISTENCIA"
click at [379, 374] on span "Seleccionar Archivo" at bounding box center [385, 375] width 121 height 16
click at [460, 374] on input "Seleccionar Archivo" at bounding box center [592, 376] width 265 height 19
type input "C:\fakepath\PLANILLA LUCIO TRANSPORTE AGOSTO.pdf"
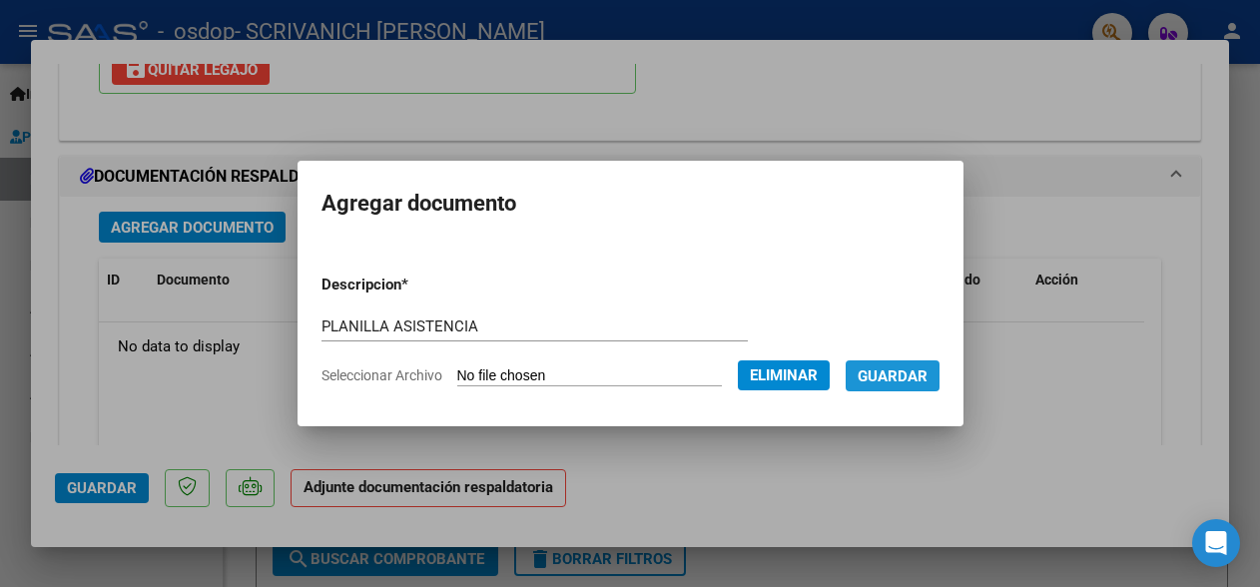
click at [919, 372] on span "Guardar" at bounding box center [893, 376] width 70 height 18
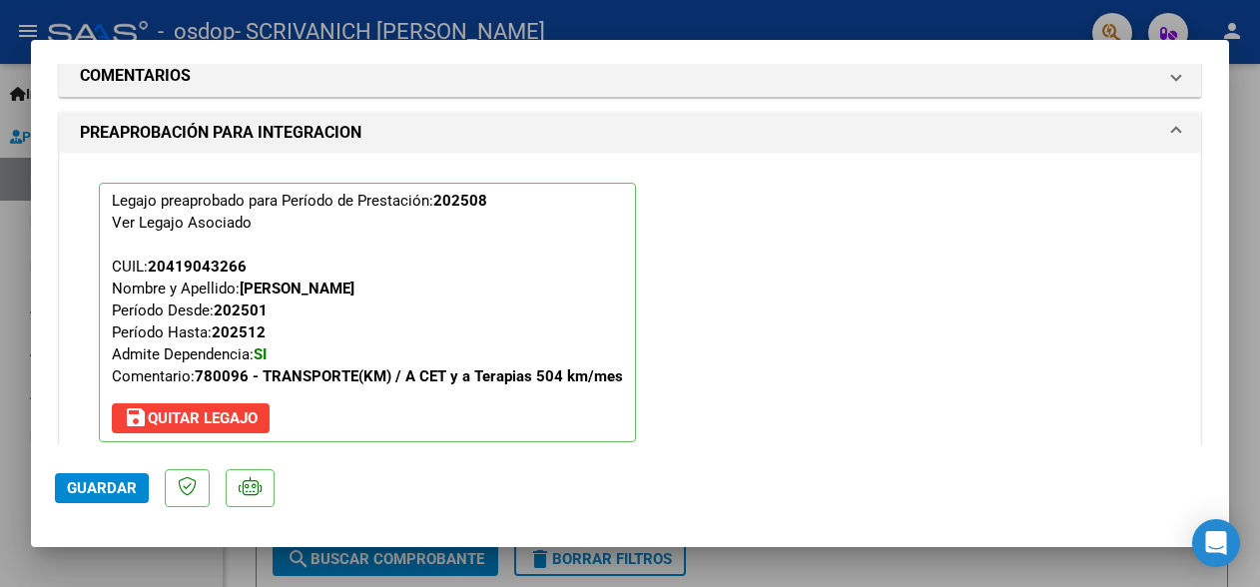
scroll to position [1401, 0]
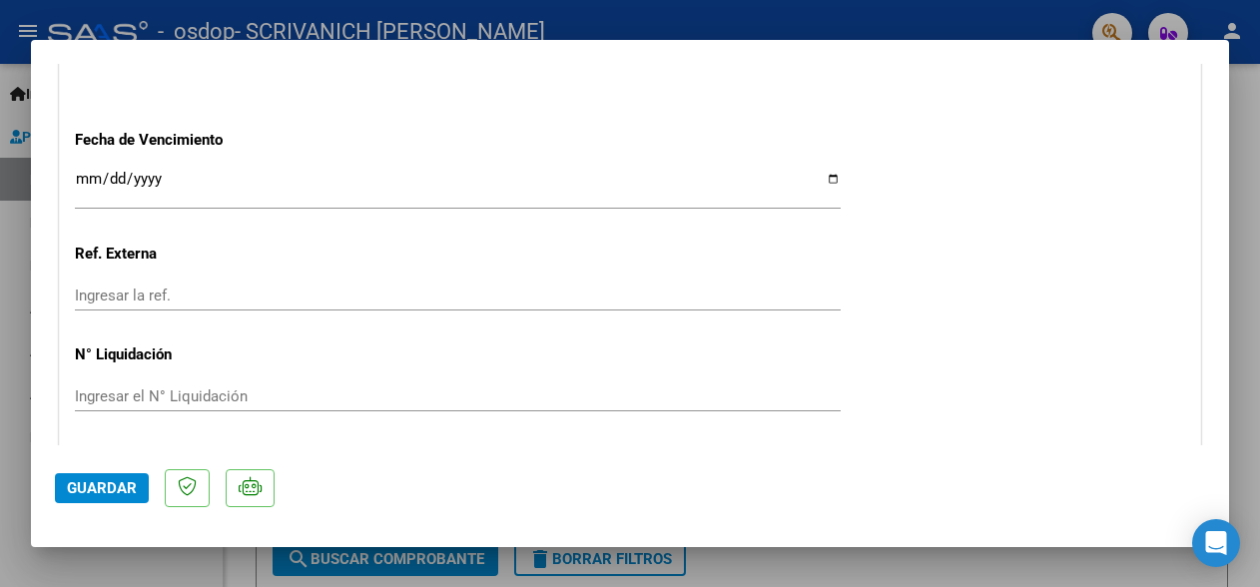
click at [83, 482] on span "Guardar" at bounding box center [102, 488] width 70 height 18
